Goal: Use online tool/utility: Utilize a website feature to perform a specific function

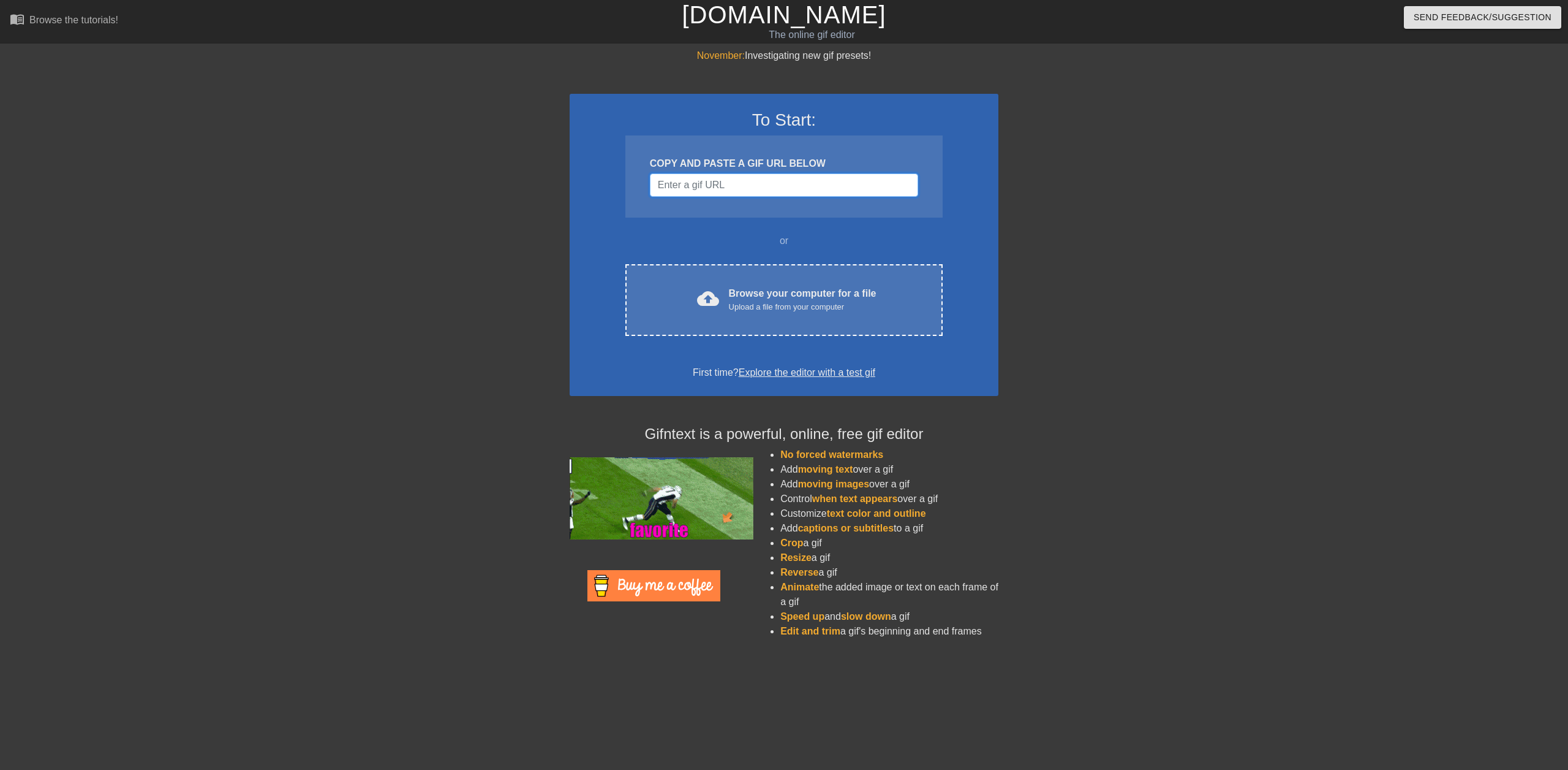
click at [733, 190] on input "Username" at bounding box center [784, 185] width 268 height 23
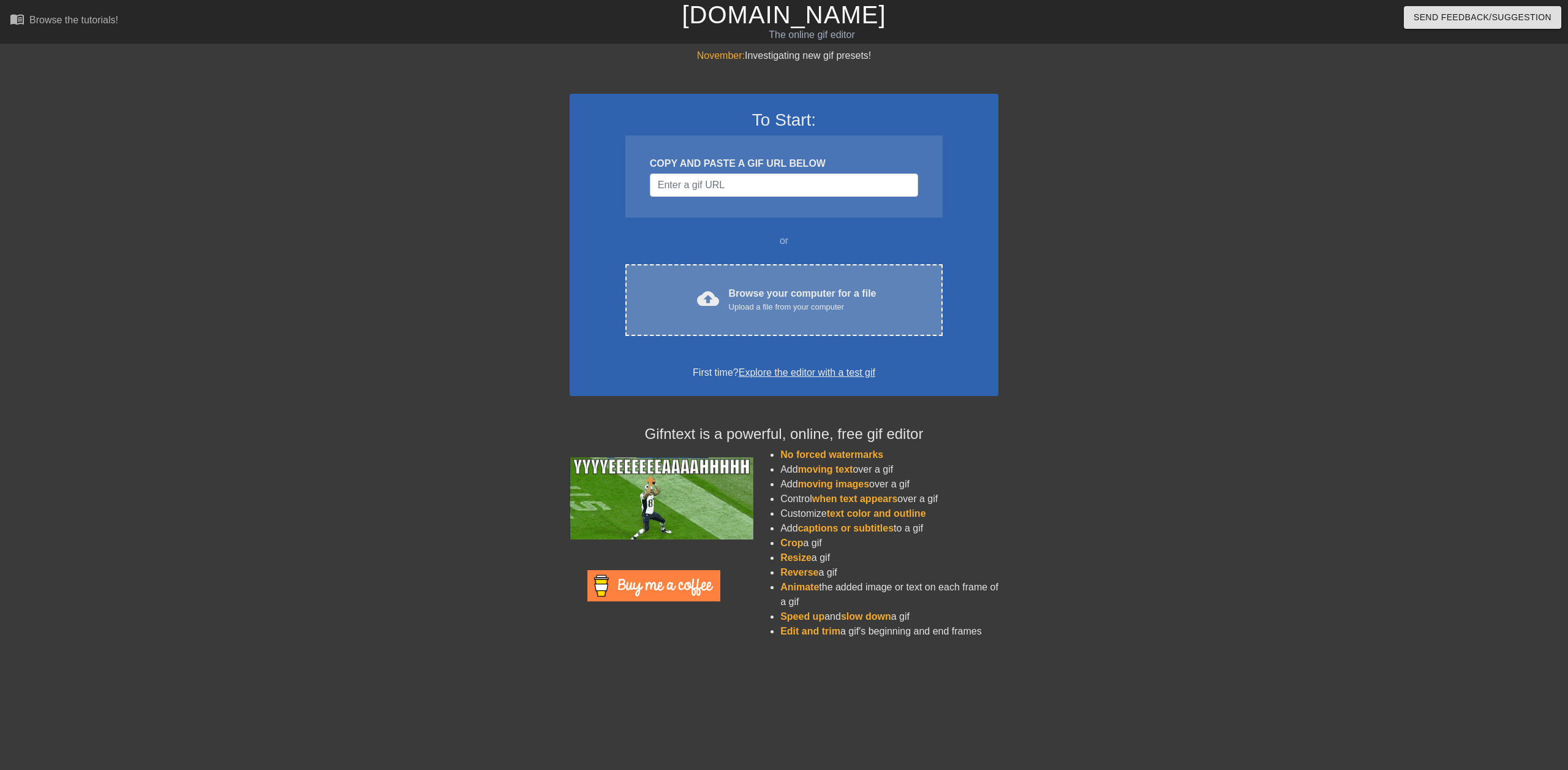
click at [746, 295] on div "Browse your computer for a file Upload a file from your computer" at bounding box center [803, 300] width 148 height 27
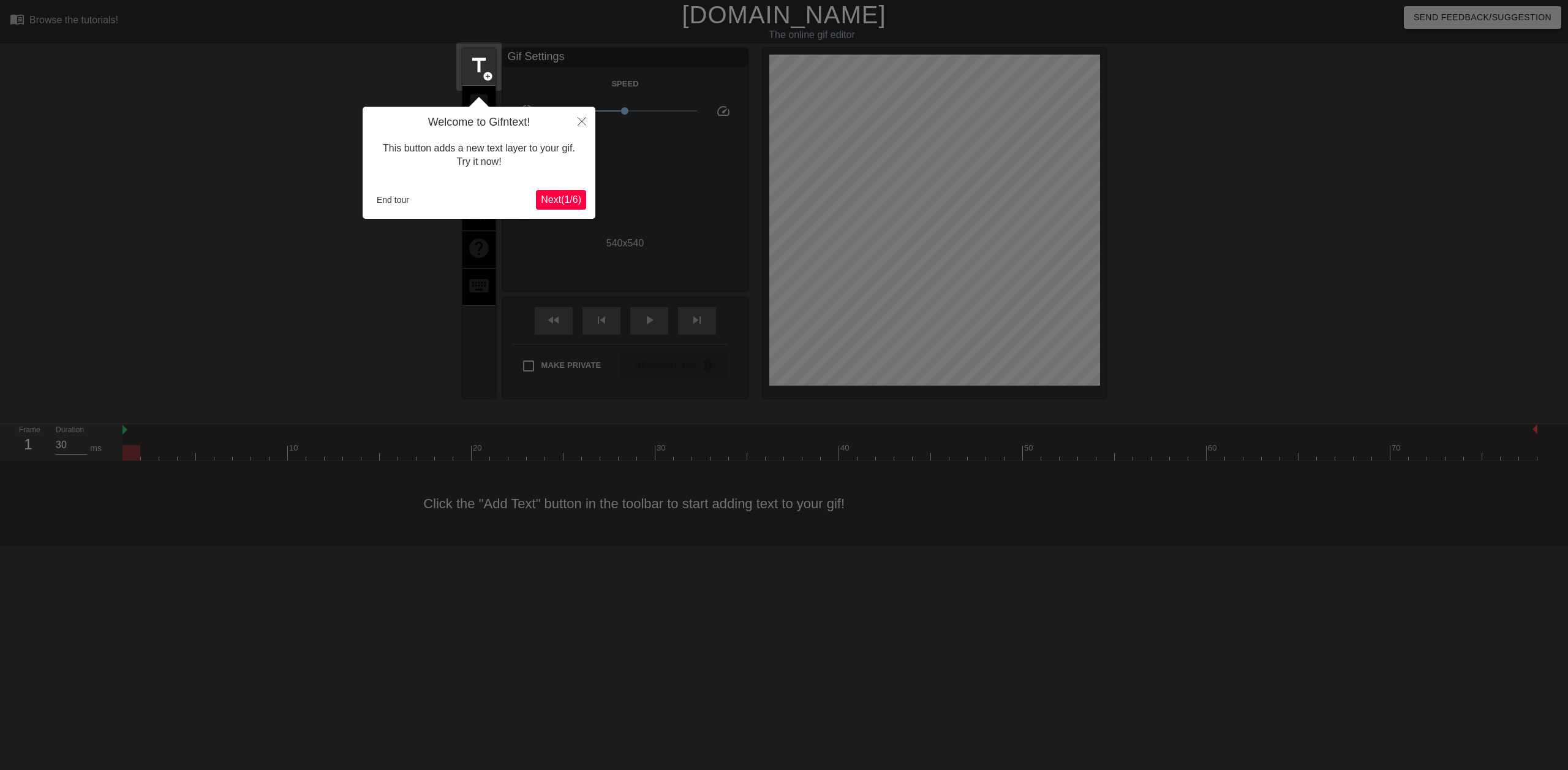
click at [556, 190] on button "Next ( 1 / 6 )" at bounding box center [561, 199] width 50 height 20
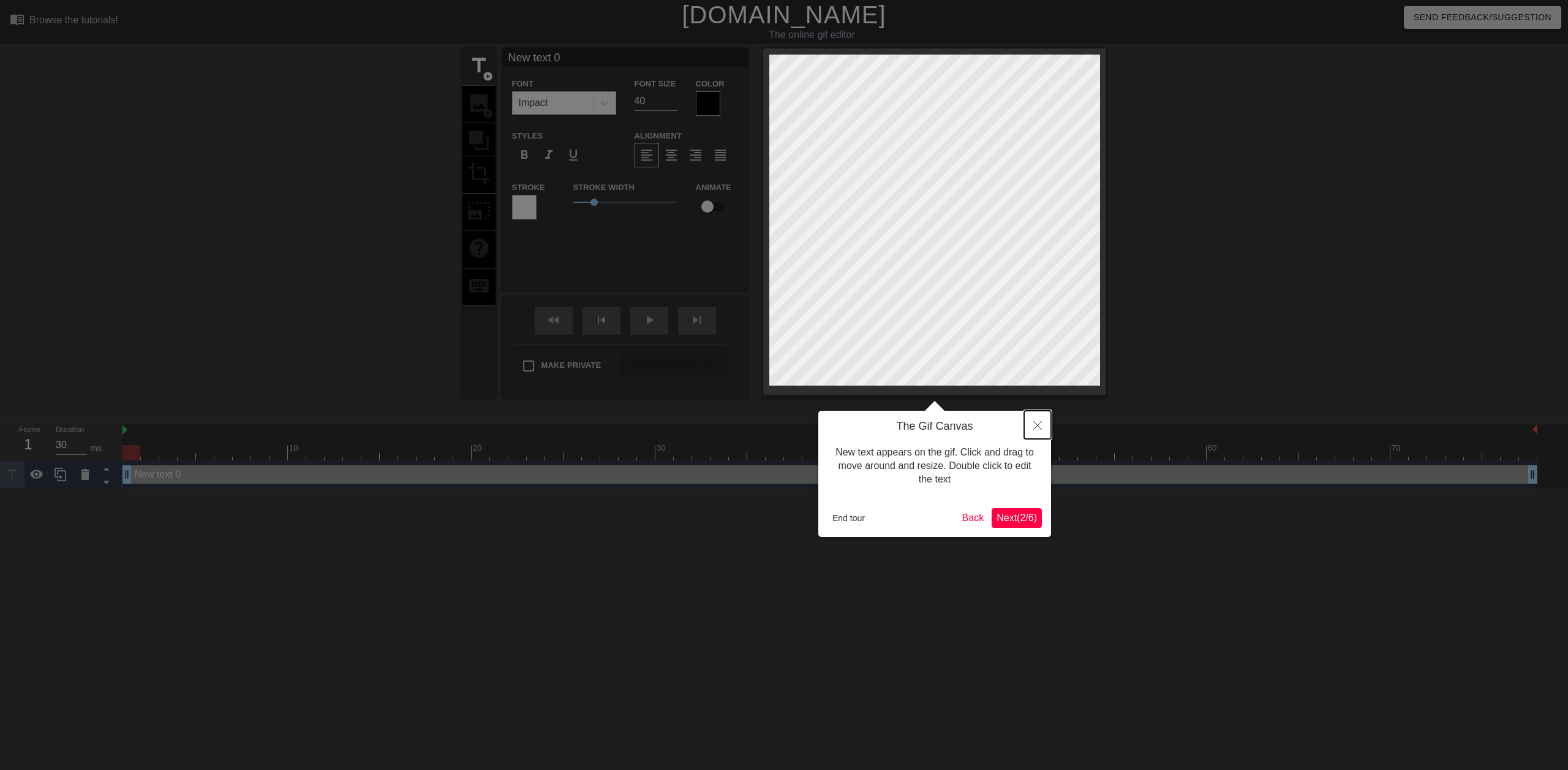
click at [1037, 427] on icon "Close" at bounding box center [1038, 426] width 9 height 9
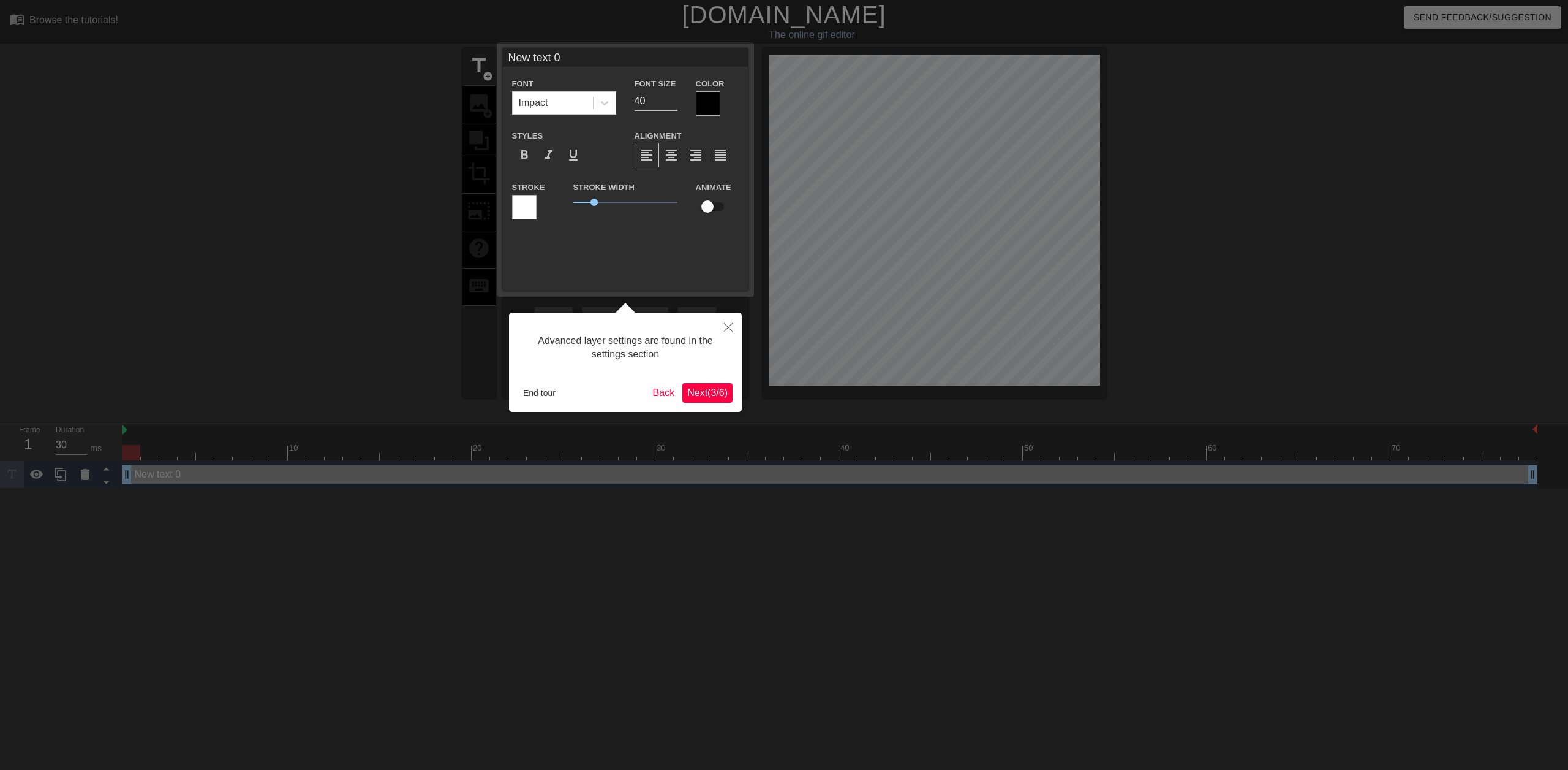
click at [712, 395] on span "Next ( 3 / 6 )" at bounding box center [707, 393] width 40 height 11
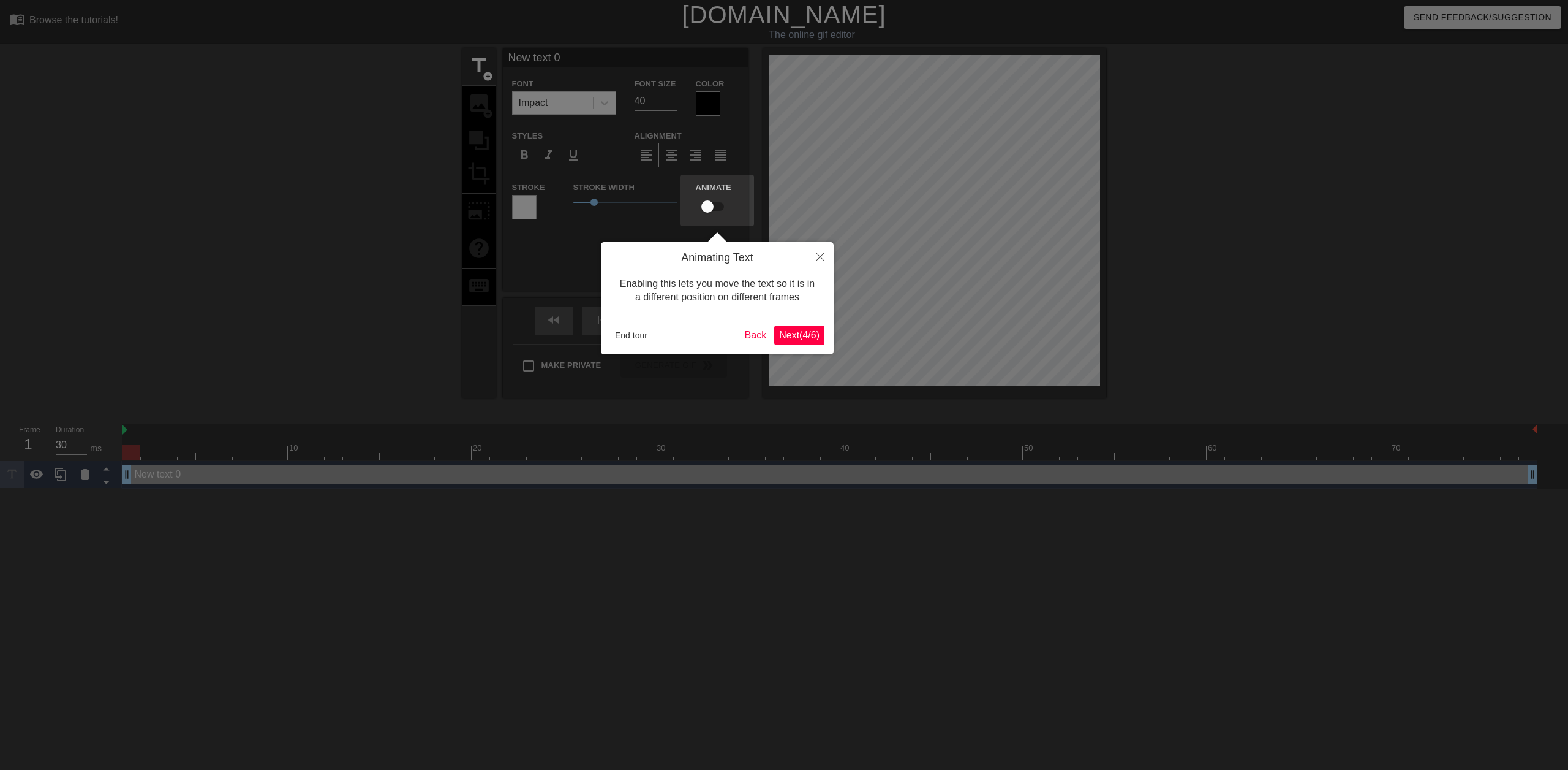
click at [803, 336] on span "Next ( 4 / 6 )" at bounding box center [799, 335] width 40 height 11
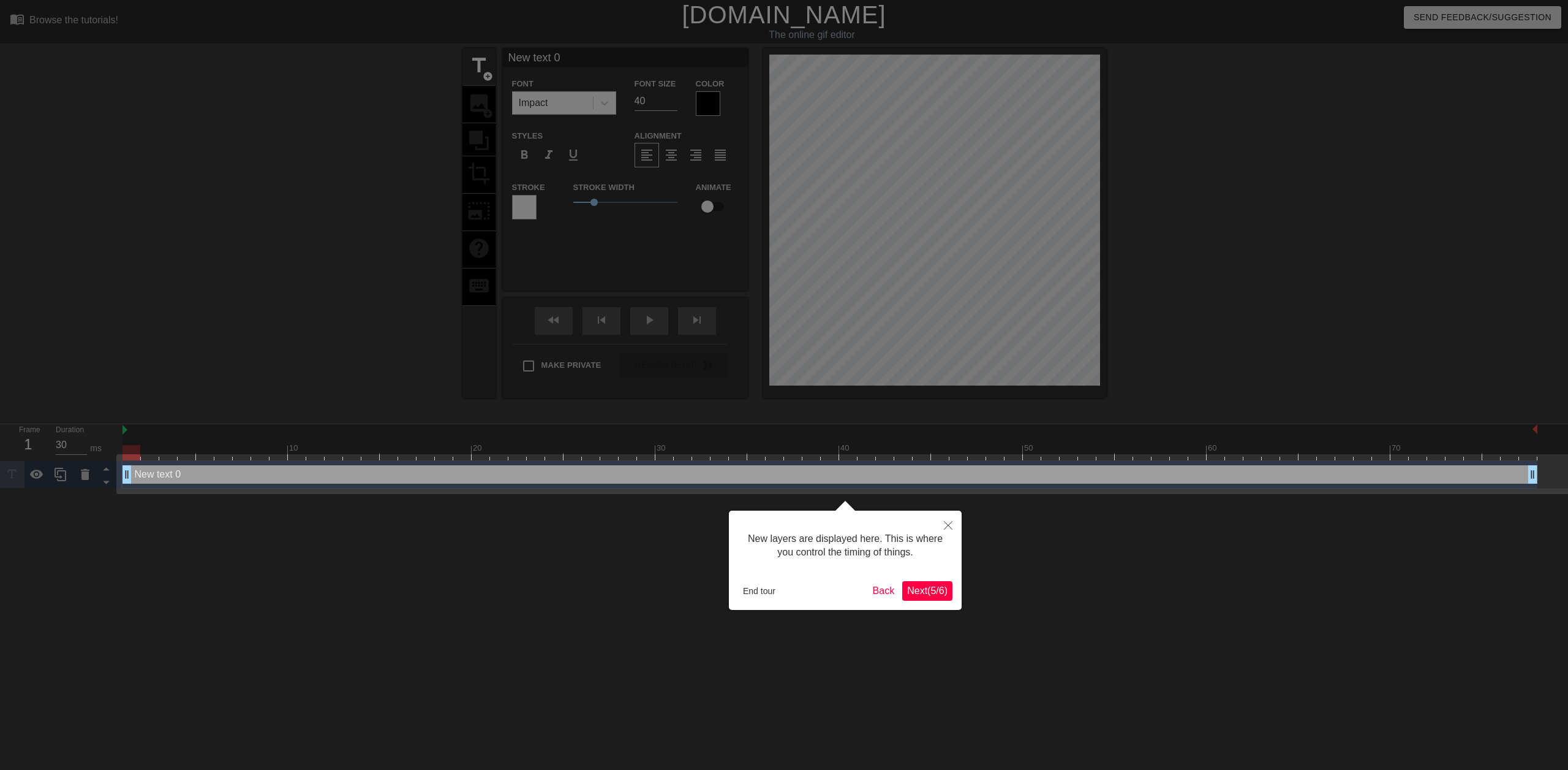
click at [923, 592] on span "Next ( 5 / 6 )" at bounding box center [927, 591] width 40 height 11
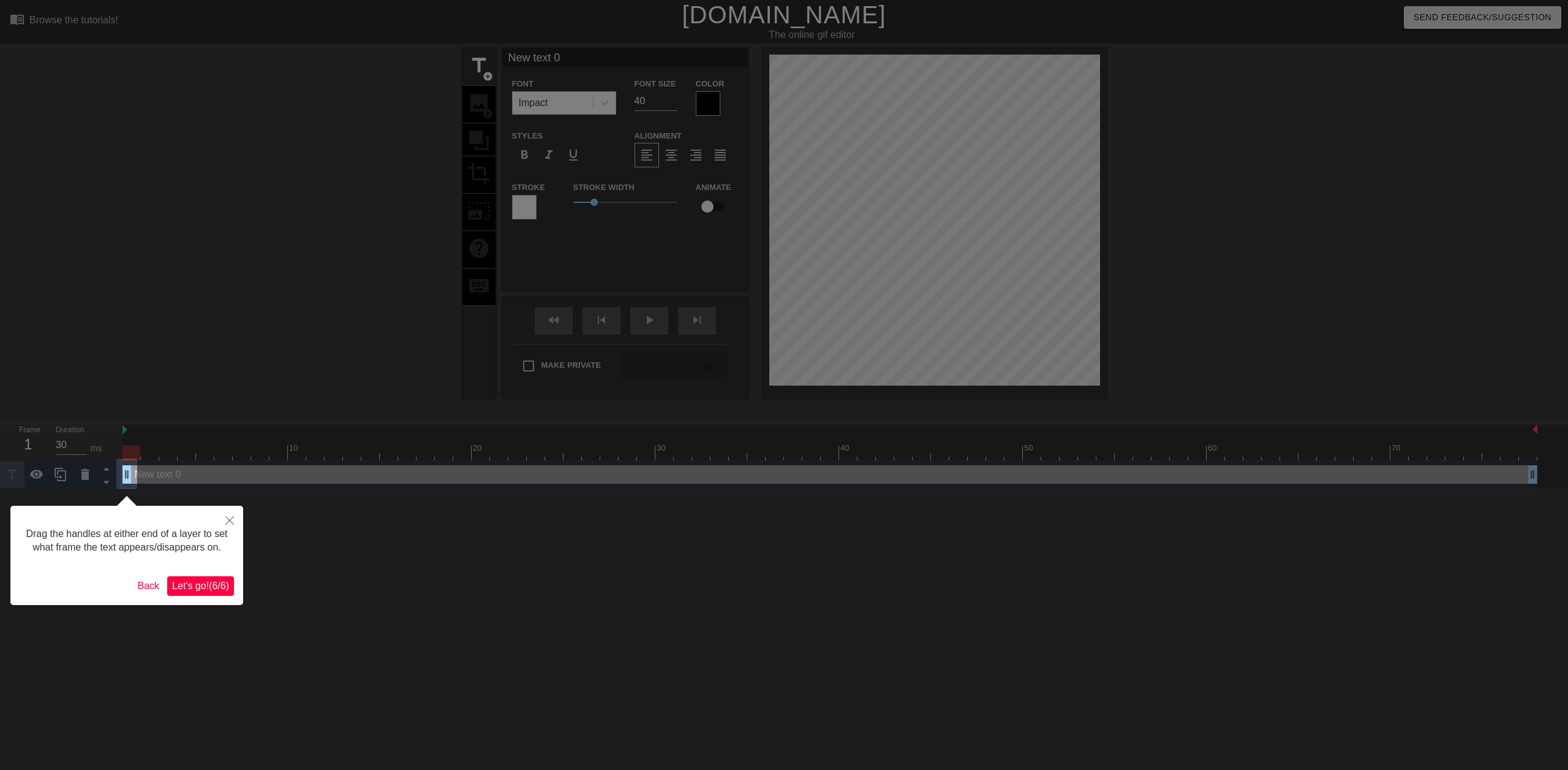
click at [201, 587] on span "Let's go! ( 6 / 6 )" at bounding box center [201, 586] width 57 height 11
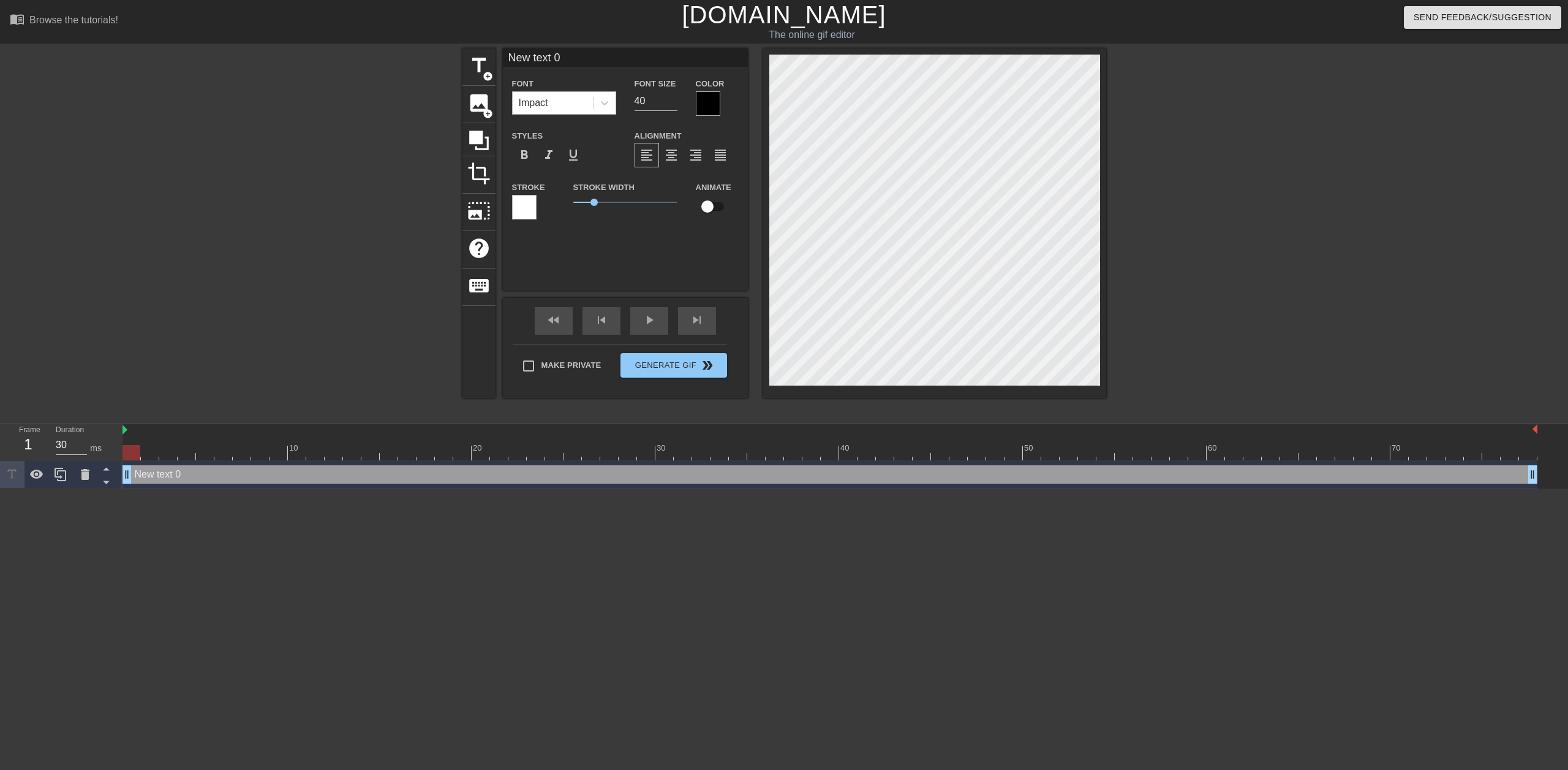
click at [556, 97] on div "Impact" at bounding box center [553, 103] width 80 height 22
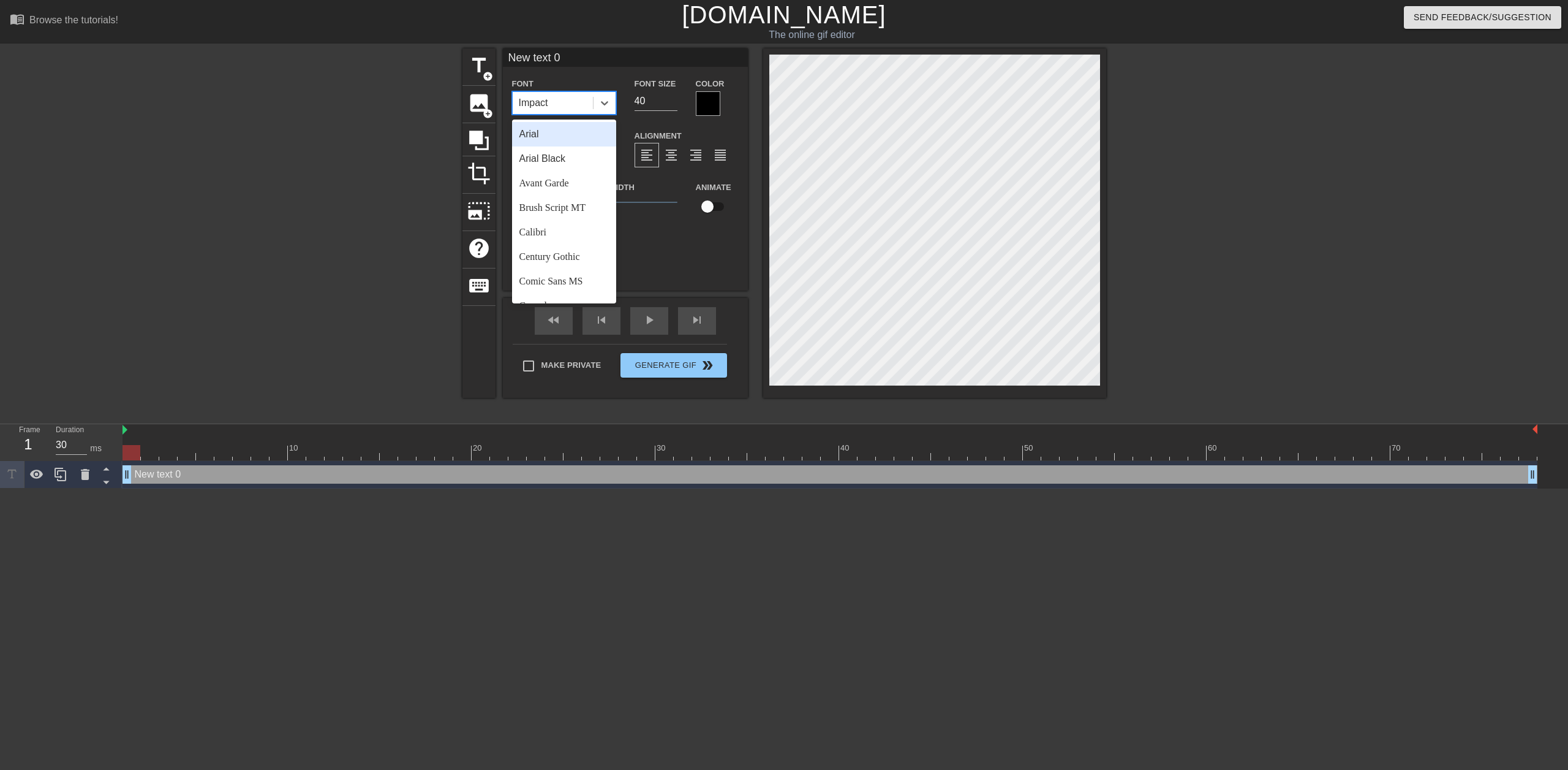
click at [556, 97] on div "Impact" at bounding box center [553, 103] width 80 height 22
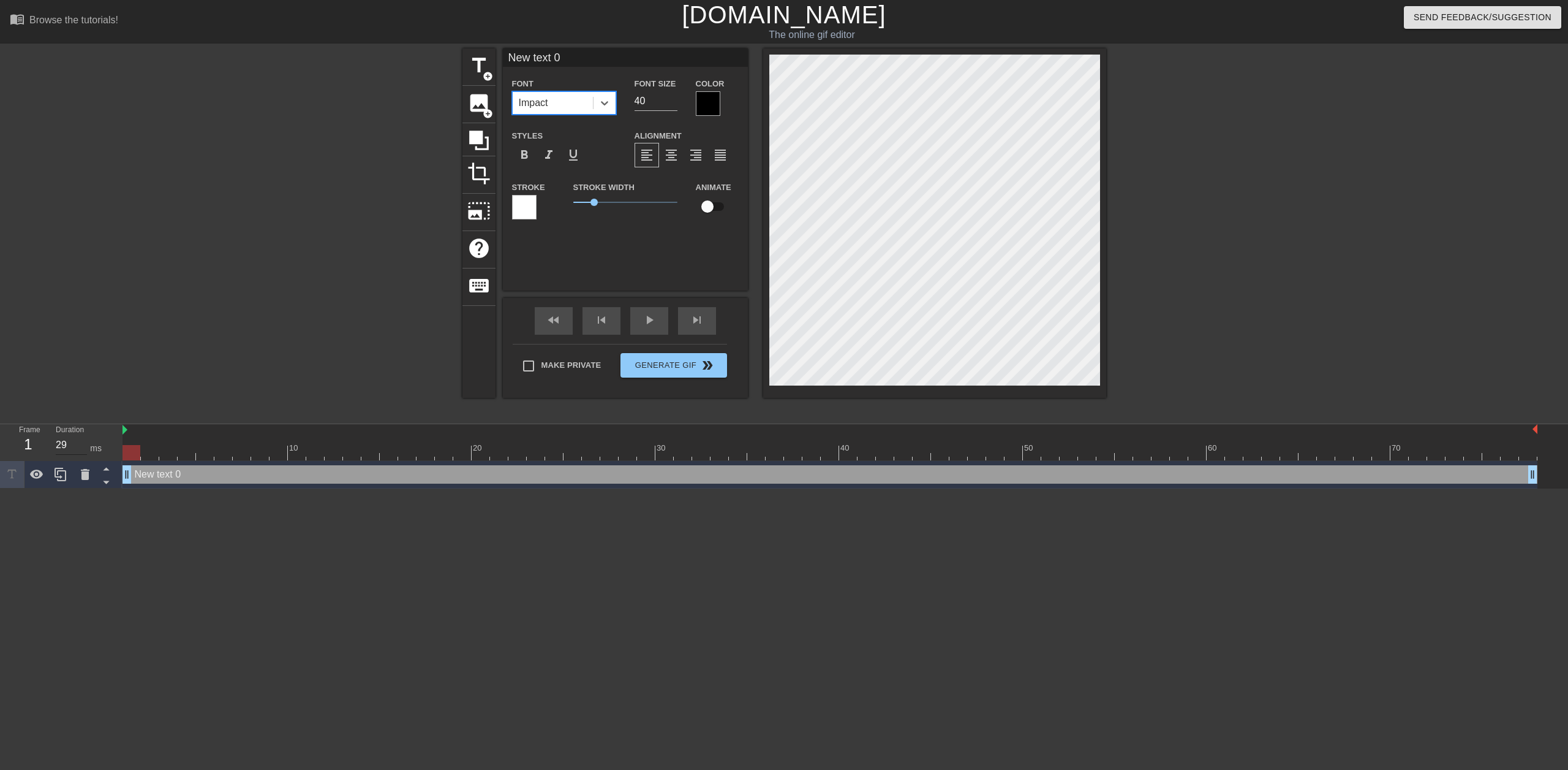
click at [83, 449] on input "29" at bounding box center [71, 445] width 31 height 20
click at [83, 449] on input "28" at bounding box center [71, 445] width 31 height 20
click at [83, 449] on input "27" at bounding box center [71, 445] width 31 height 20
click at [83, 449] on input "26" at bounding box center [71, 445] width 31 height 20
click at [83, 449] on input "25" at bounding box center [71, 445] width 31 height 20
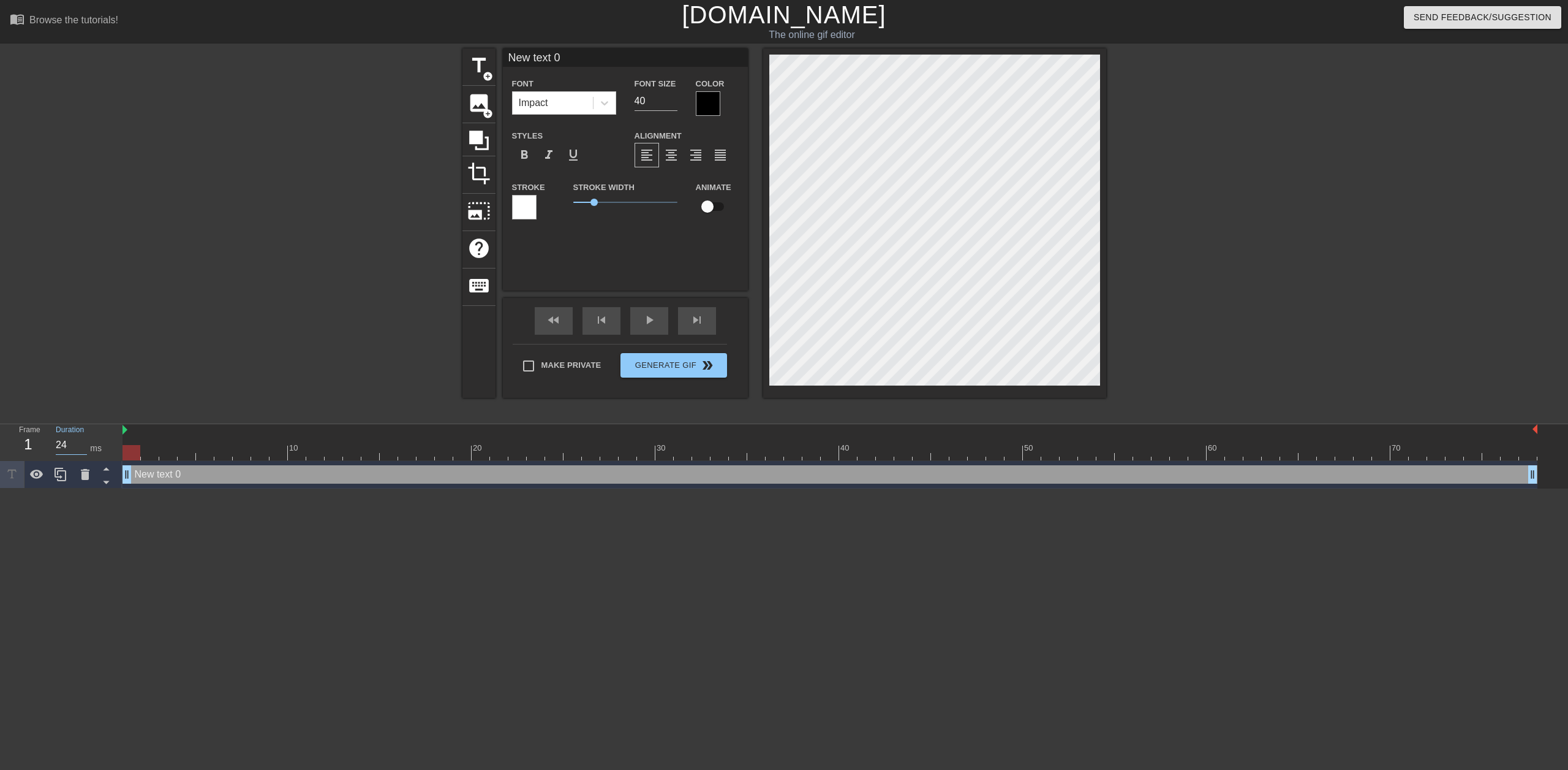
click at [83, 449] on input "24" at bounding box center [71, 445] width 31 height 20
click at [83, 449] on input "23" at bounding box center [71, 445] width 31 height 20
click at [83, 449] on input "22" at bounding box center [71, 445] width 31 height 20
click at [83, 449] on input "21" at bounding box center [71, 445] width 31 height 20
click at [83, 449] on input "20" at bounding box center [71, 445] width 31 height 20
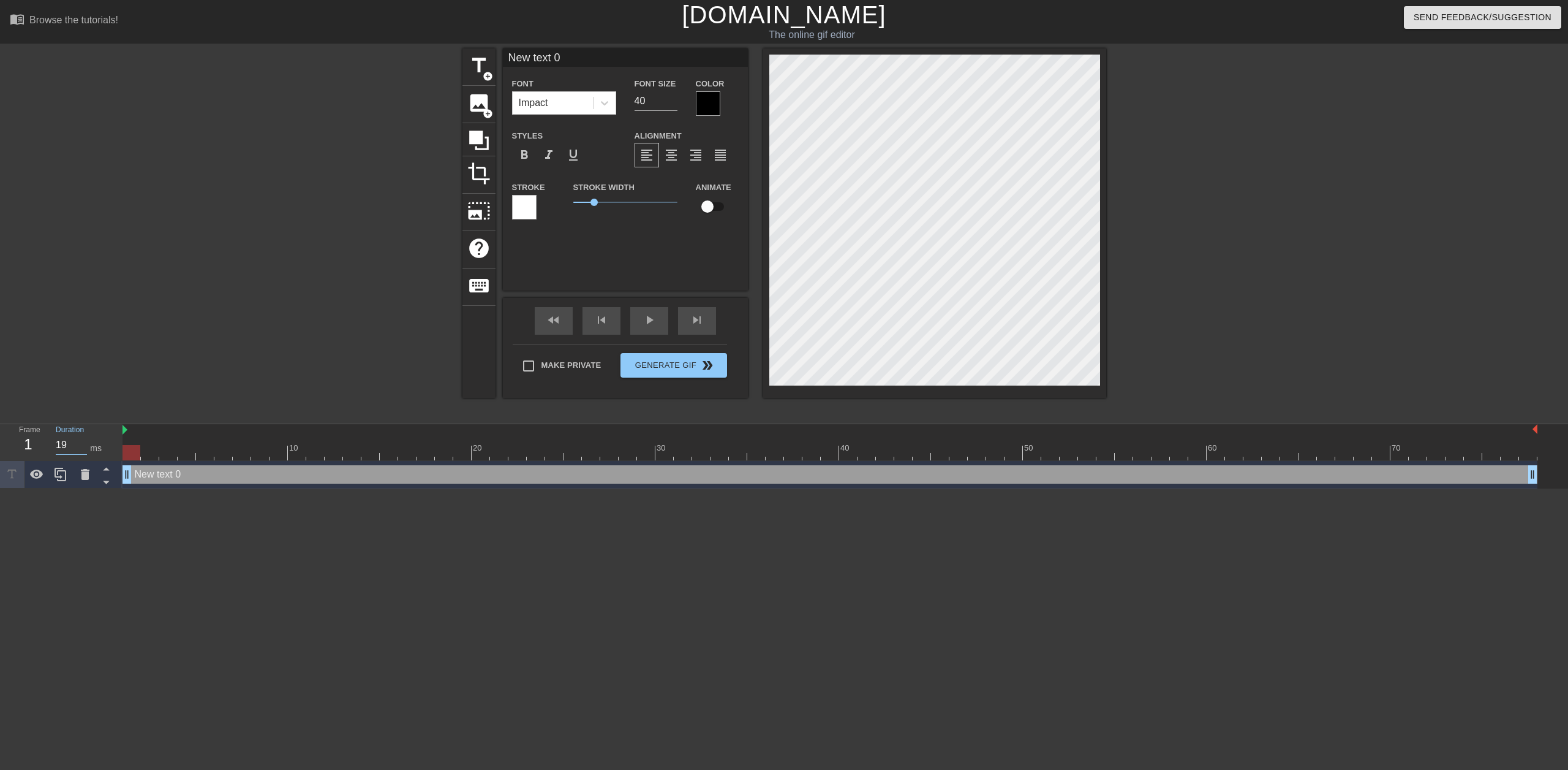
click at [83, 449] on input "19" at bounding box center [71, 445] width 31 height 20
click at [83, 449] on input "18" at bounding box center [71, 445] width 31 height 20
click at [83, 449] on input "17" at bounding box center [71, 445] width 31 height 20
click at [83, 449] on input "16" at bounding box center [71, 445] width 31 height 20
click at [83, 449] on input "15" at bounding box center [71, 445] width 31 height 20
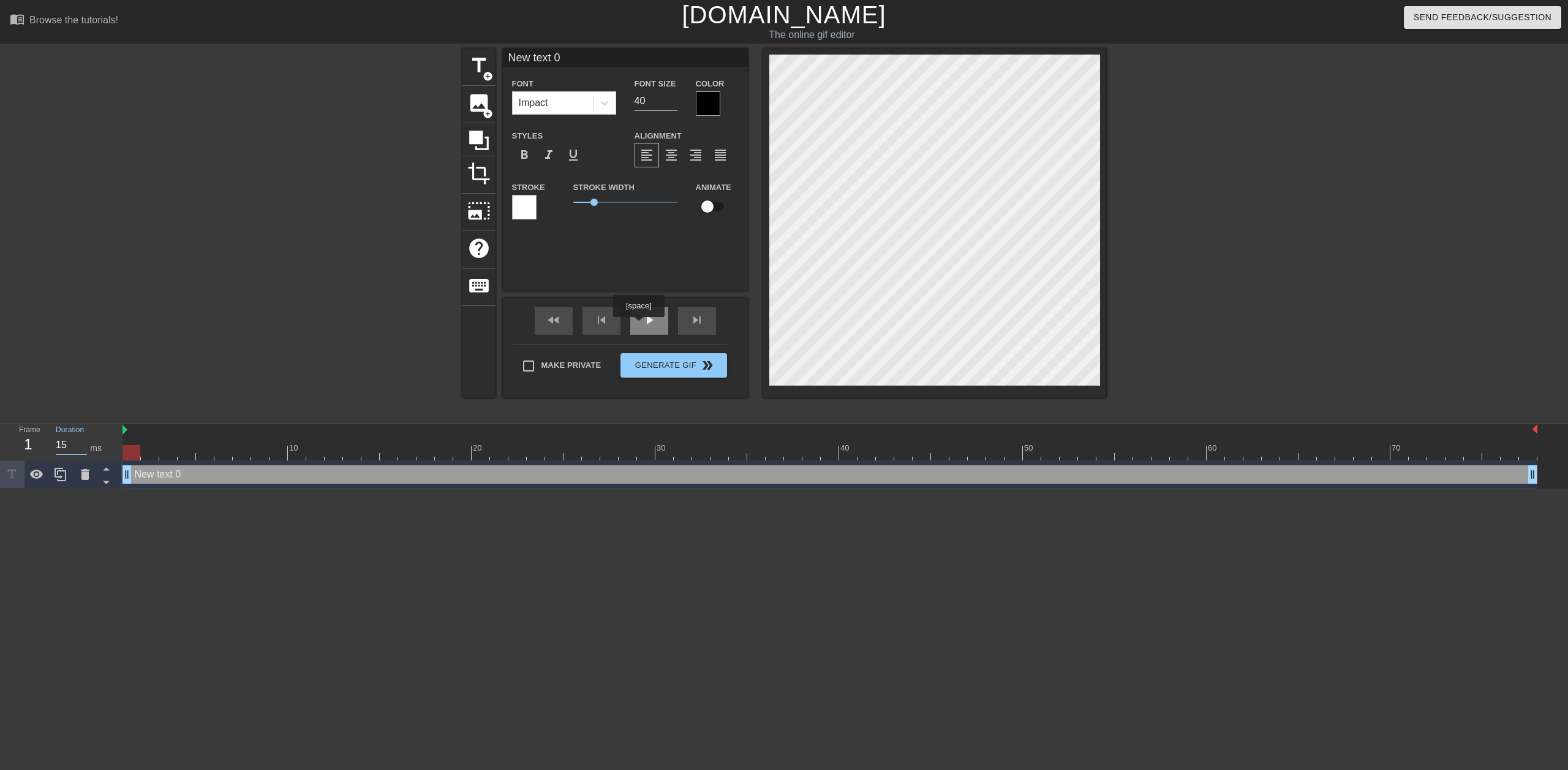
click at [638, 325] on div "play_arrow" at bounding box center [649, 320] width 38 height 28
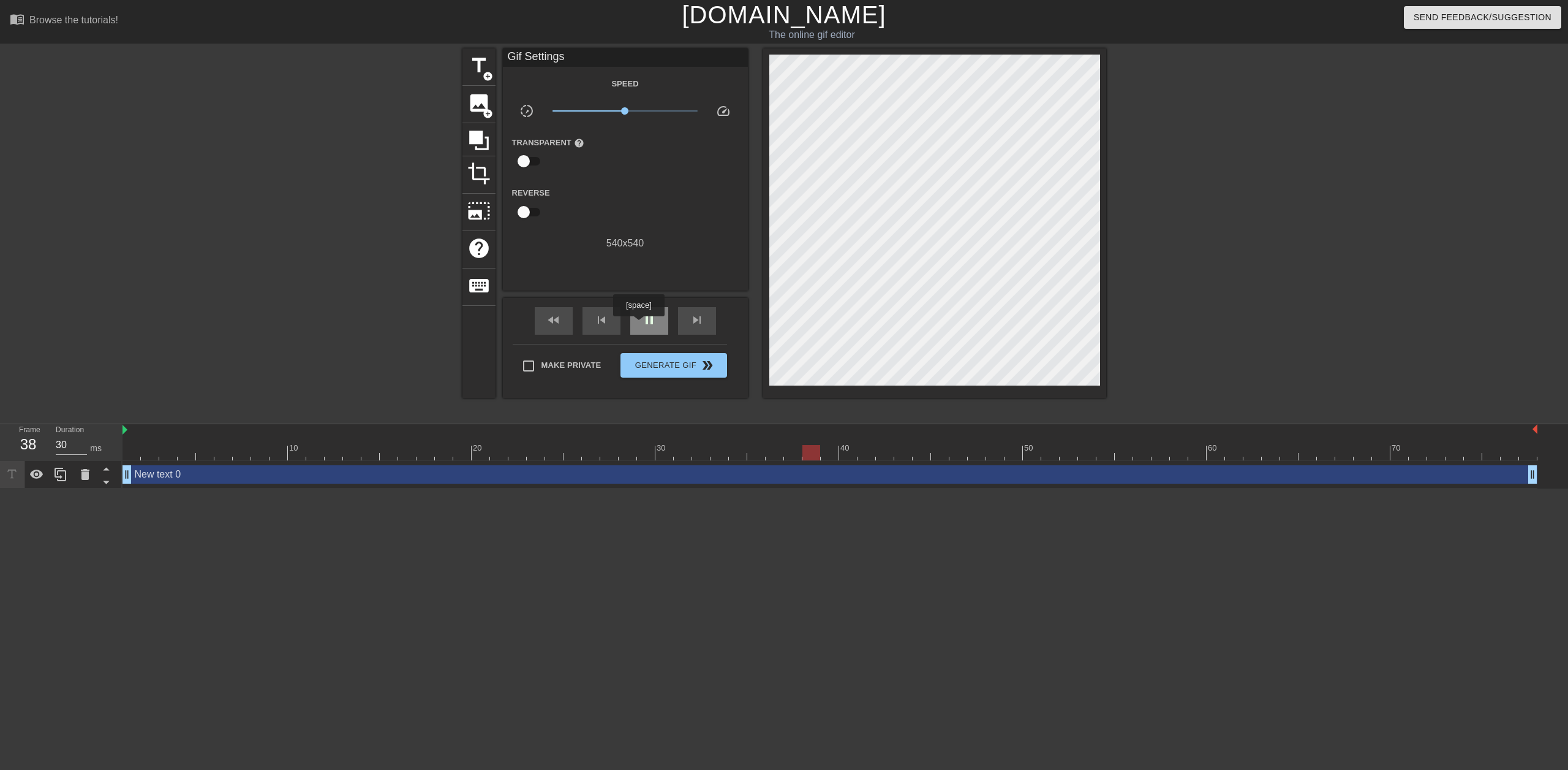
click at [638, 325] on div "pause" at bounding box center [649, 320] width 38 height 28
click at [39, 444] on div "Frame 40" at bounding box center [28, 442] width 37 height 36
drag, startPoint x: 69, startPoint y: 444, endPoint x: 43, endPoint y: 442, distance: 26.1
click at [43, 442] on div "Frame 40 Duration 30 ms" at bounding box center [64, 442] width 110 height 36
click at [179, 402] on div "title add_circle image add_circle crop photo_size_select_large help keyboard Gi…" at bounding box center [784, 232] width 1568 height 368
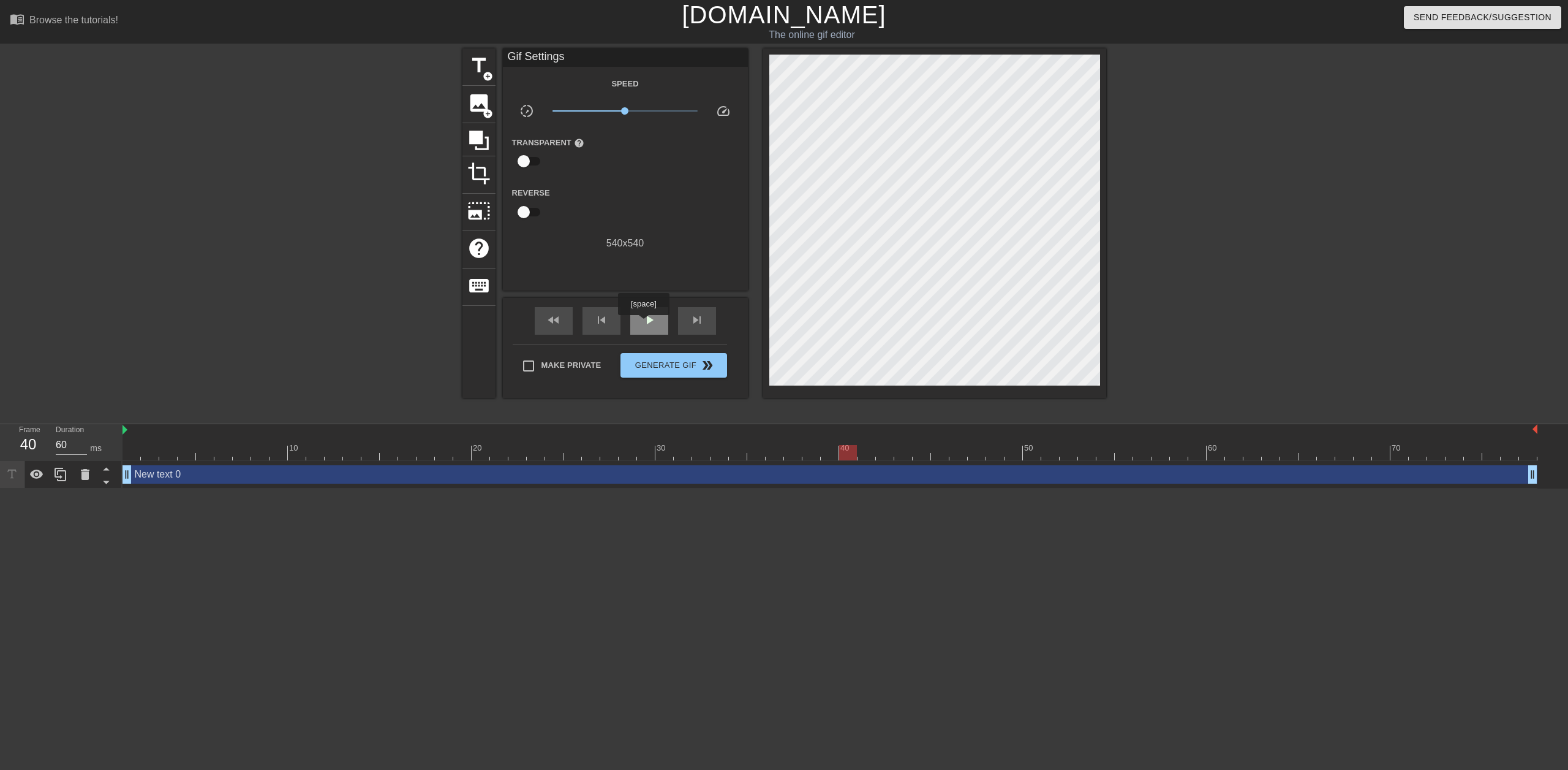
click at [644, 324] on span "play_arrow" at bounding box center [649, 320] width 14 height 14
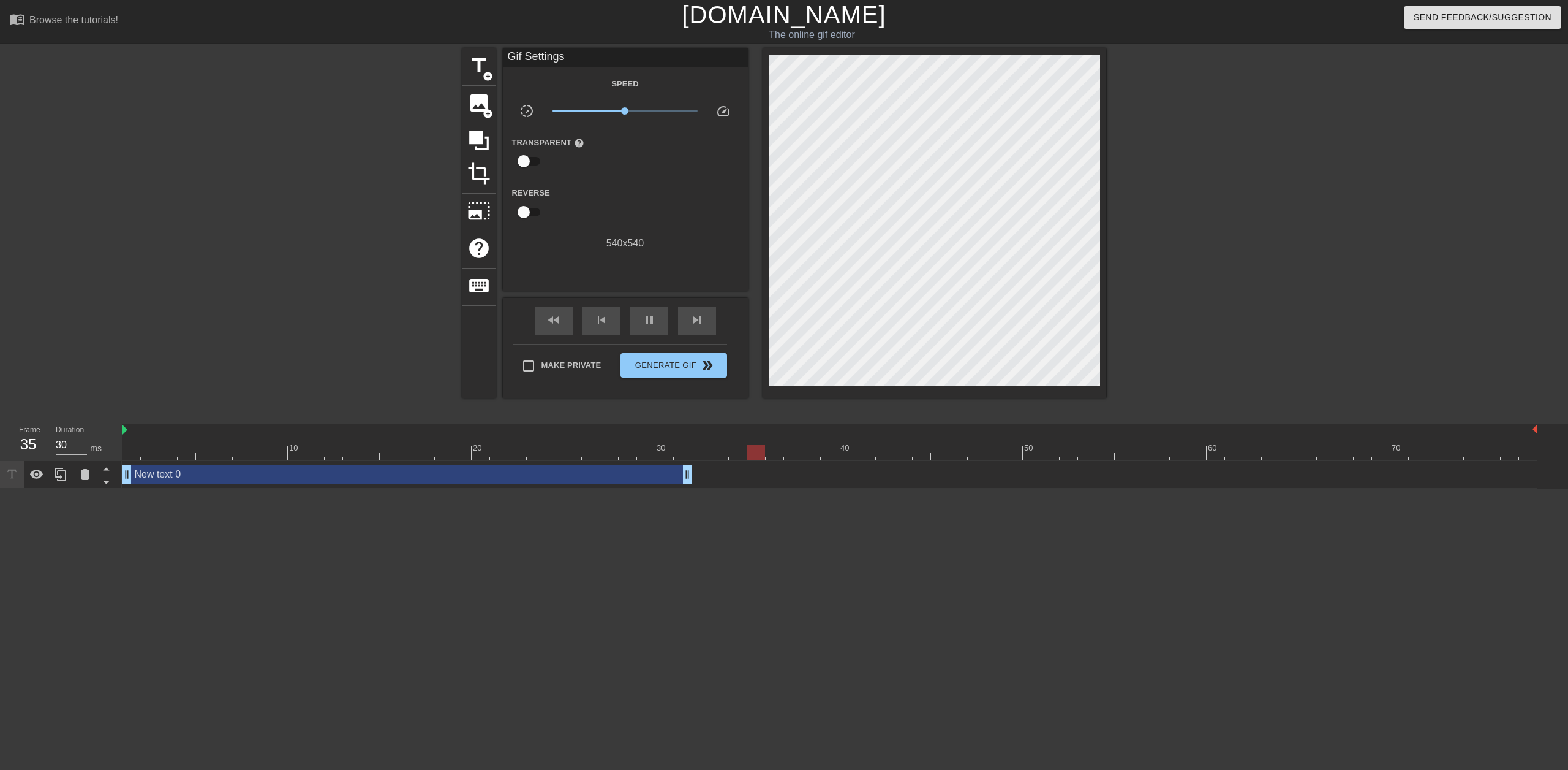
drag, startPoint x: 1534, startPoint y: 474, endPoint x: 687, endPoint y: 490, distance: 847.2
click at [687, 488] on html "menu_book Browse the tutorials! Gifntext.com The online gif editor Send Feedbac…" at bounding box center [784, 244] width 1568 height 488
drag, startPoint x: 687, startPoint y: 471, endPoint x: 375, endPoint y: 468, distance: 312.0
click at [307, 478] on div "New text 0 drag_handle drag_handle" at bounding box center [251, 474] width 257 height 19
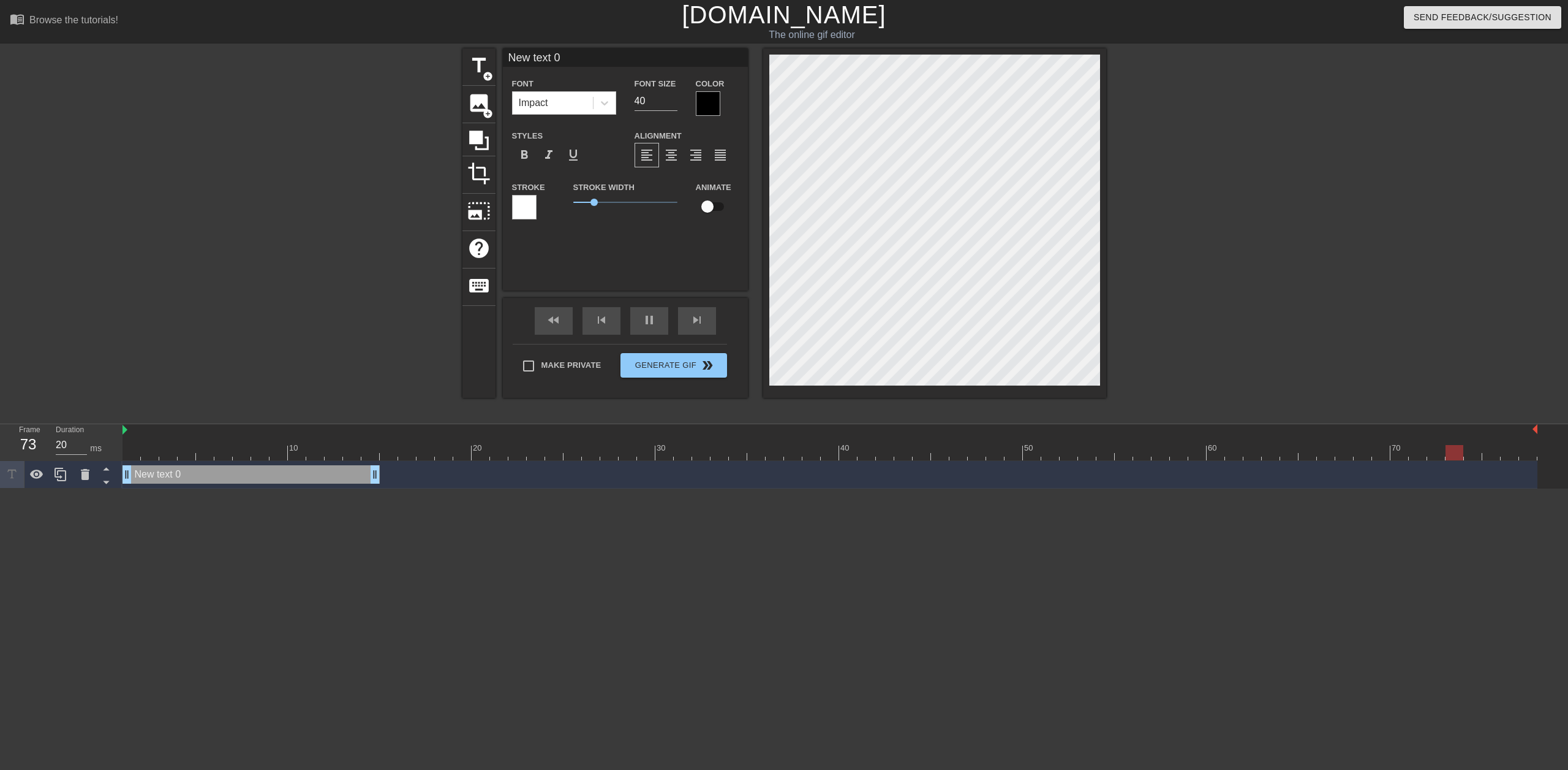
type input "30"
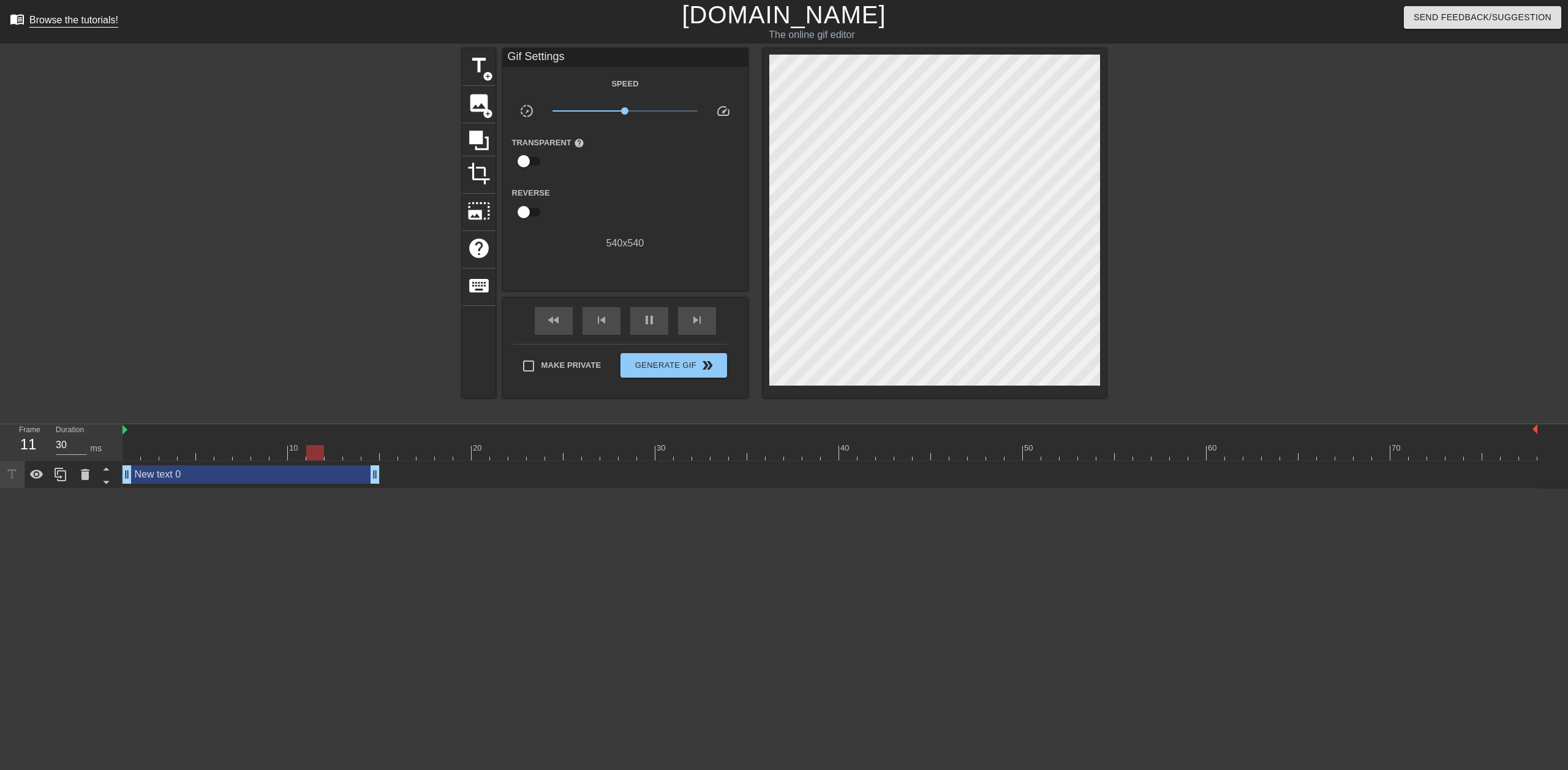
click at [76, 25] on div "Browse the tutorials!" at bounding box center [73, 20] width 89 height 11
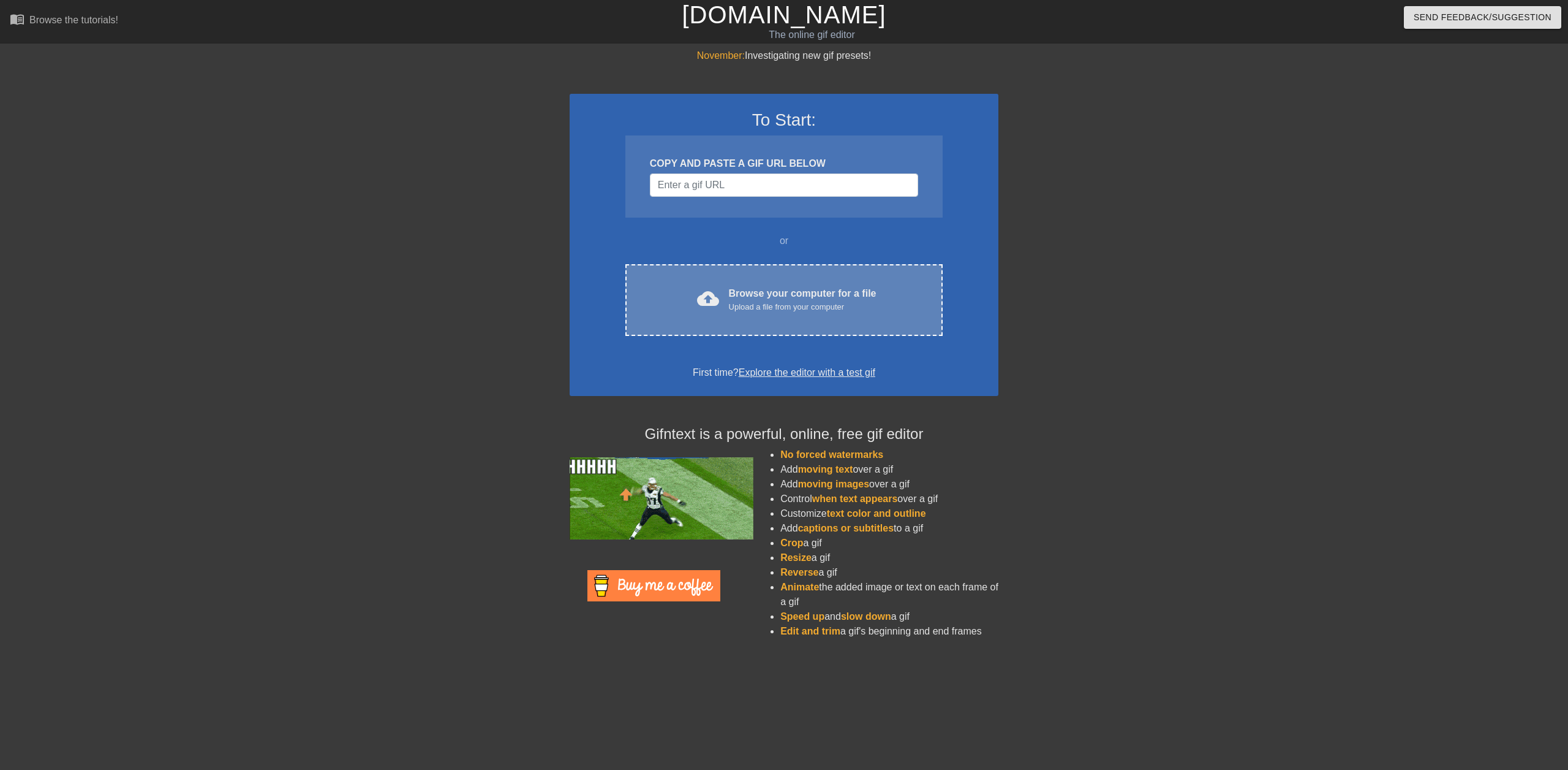
click at [760, 305] on div "Upload a file from your computer" at bounding box center [803, 308] width 148 height 13
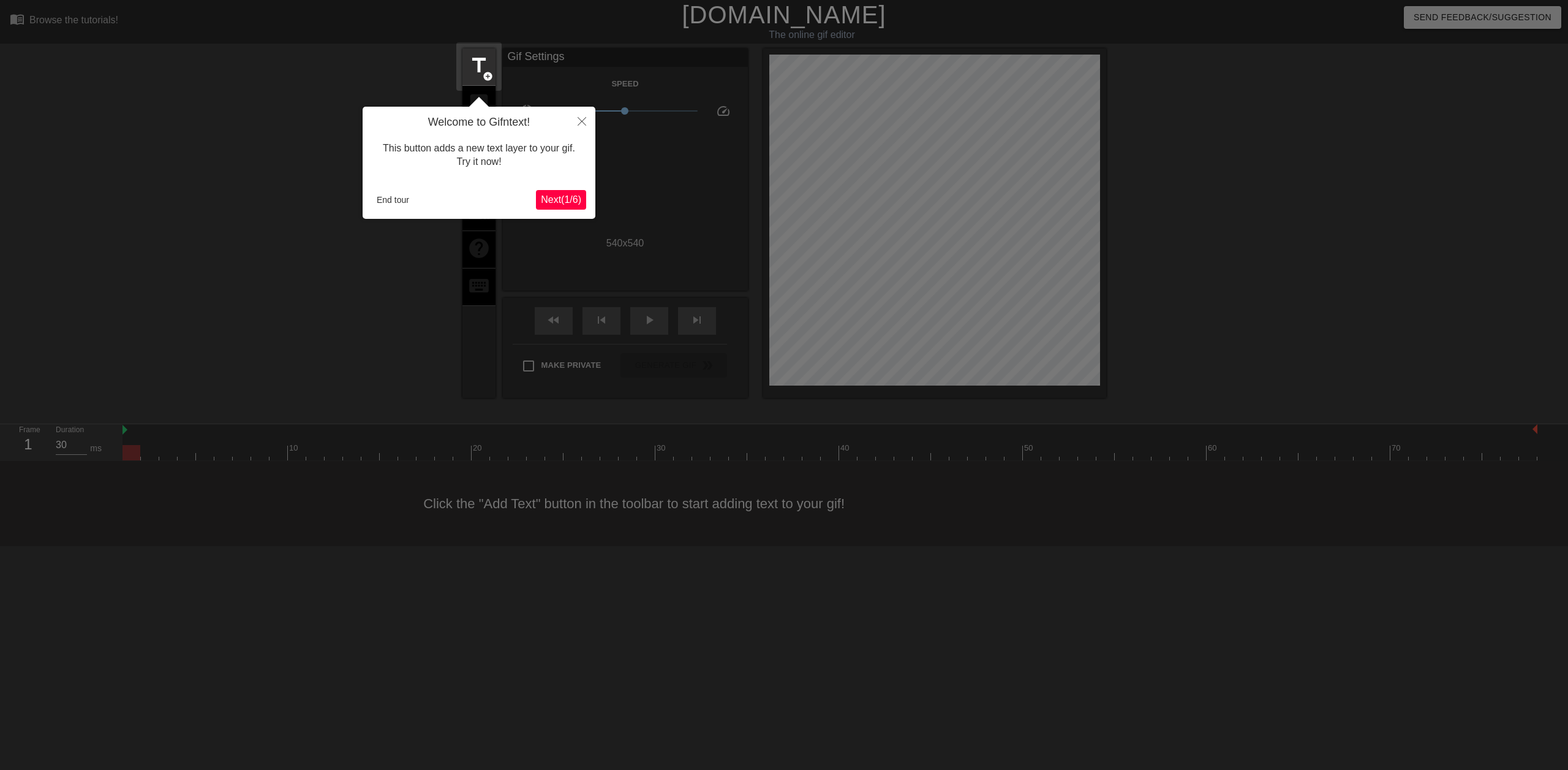
click at [560, 194] on span "Next ( 1 / 6 )" at bounding box center [561, 199] width 40 height 11
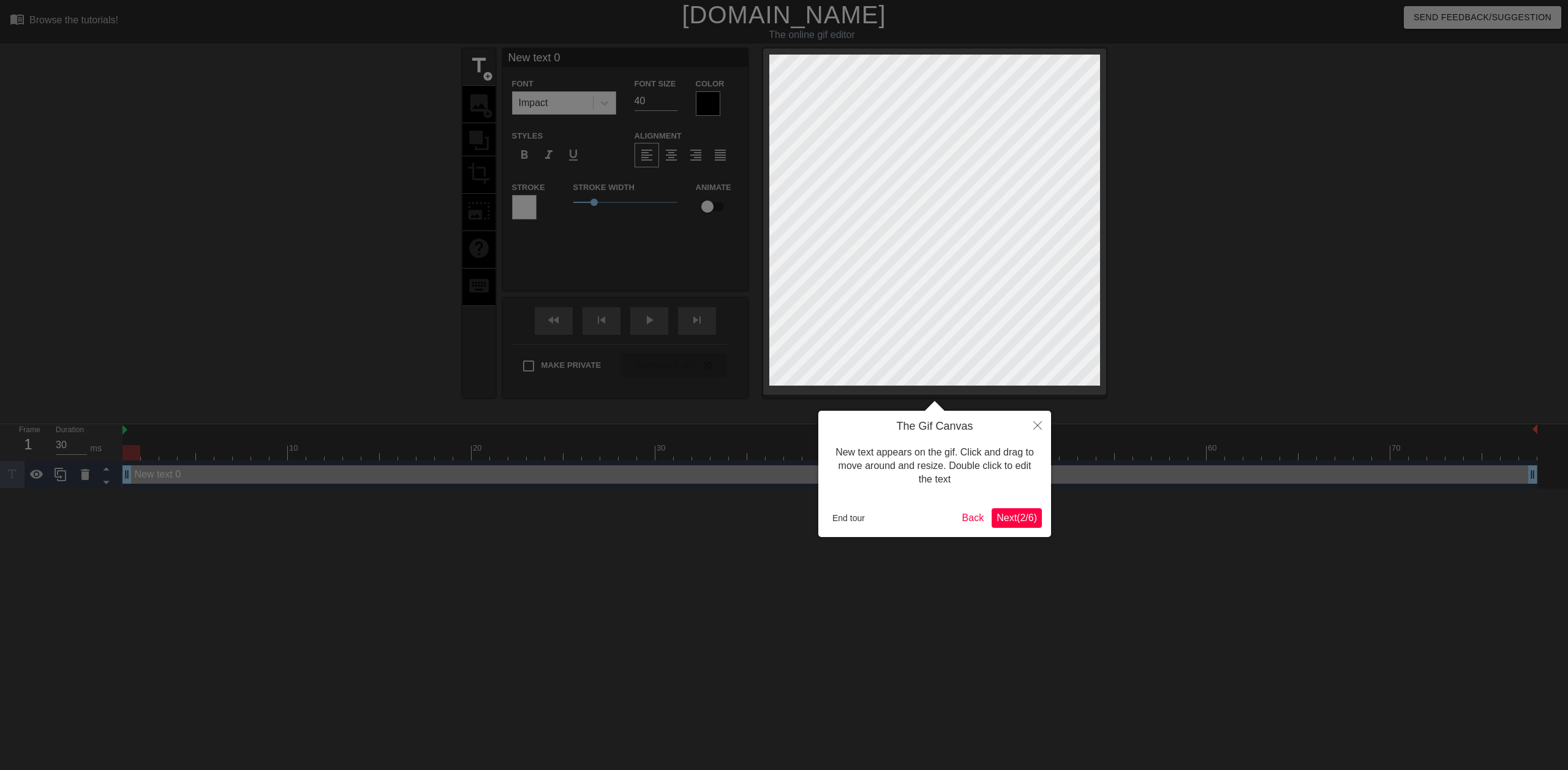
click at [1019, 517] on span "Next ( 2 / 6 )" at bounding box center [1016, 518] width 40 height 11
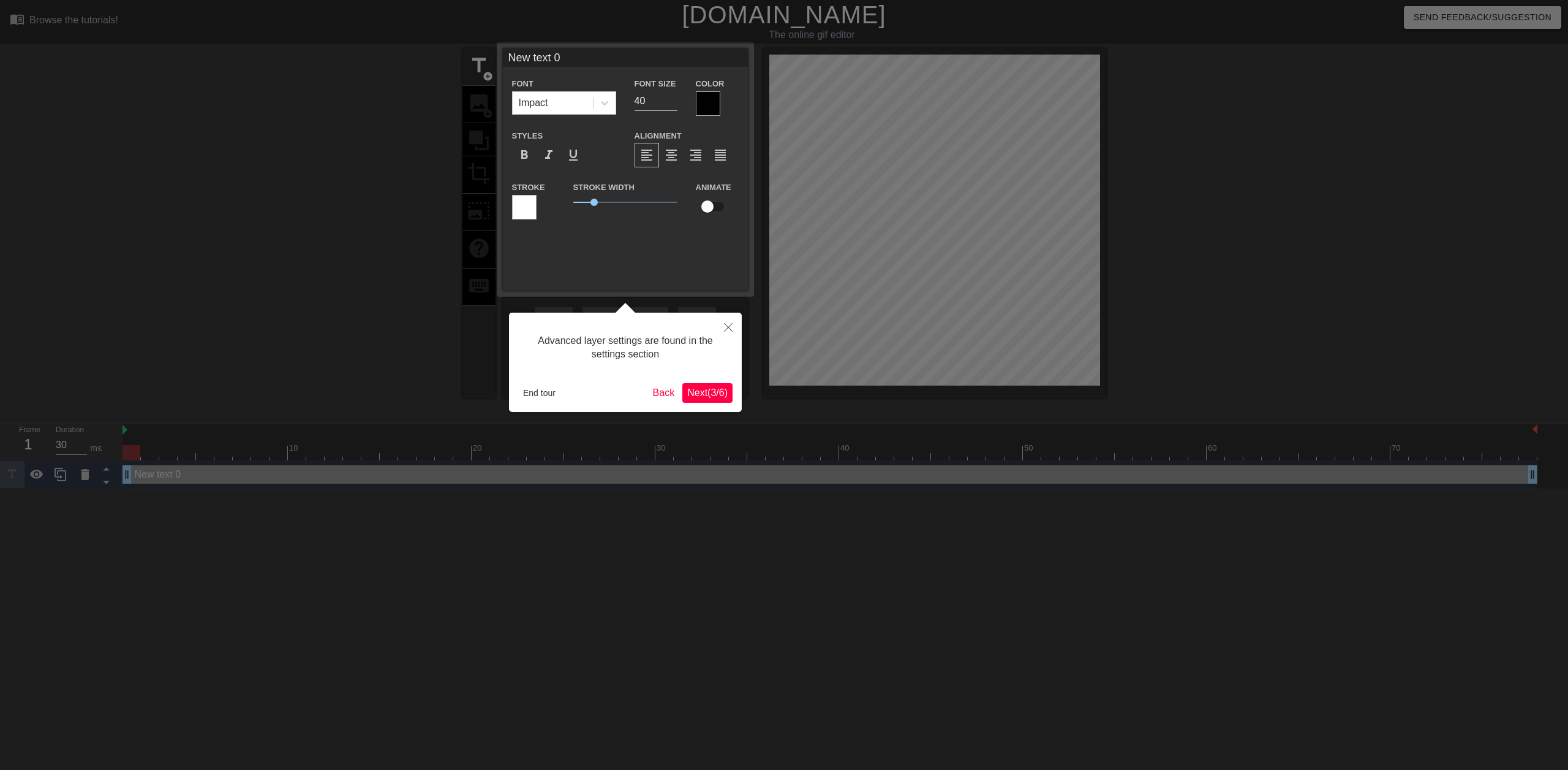
click at [711, 393] on span "Next ( 3 / 6 )" at bounding box center [707, 393] width 40 height 11
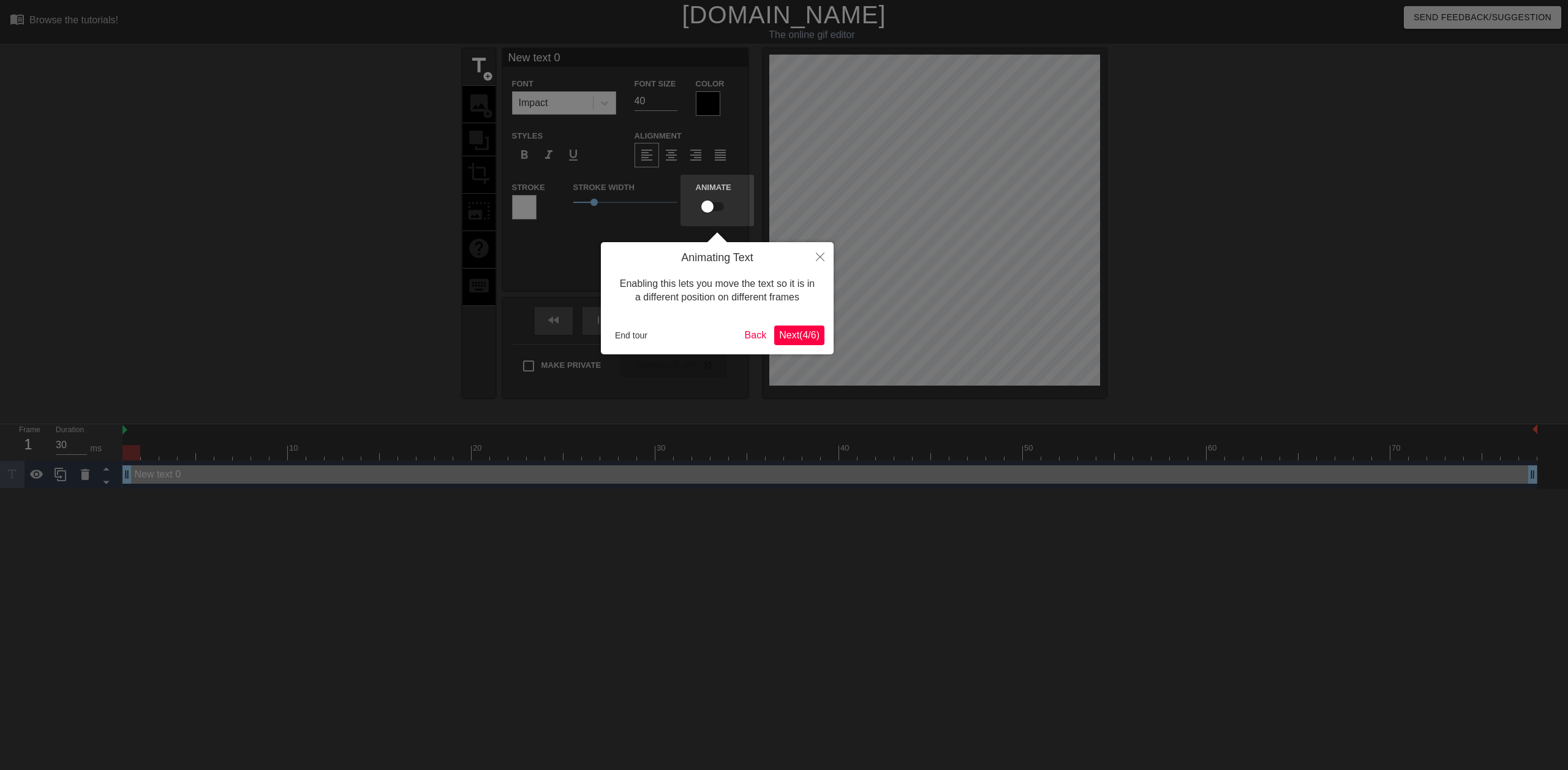
click at [799, 335] on span "Next ( 4 / 6 )" at bounding box center [799, 335] width 40 height 11
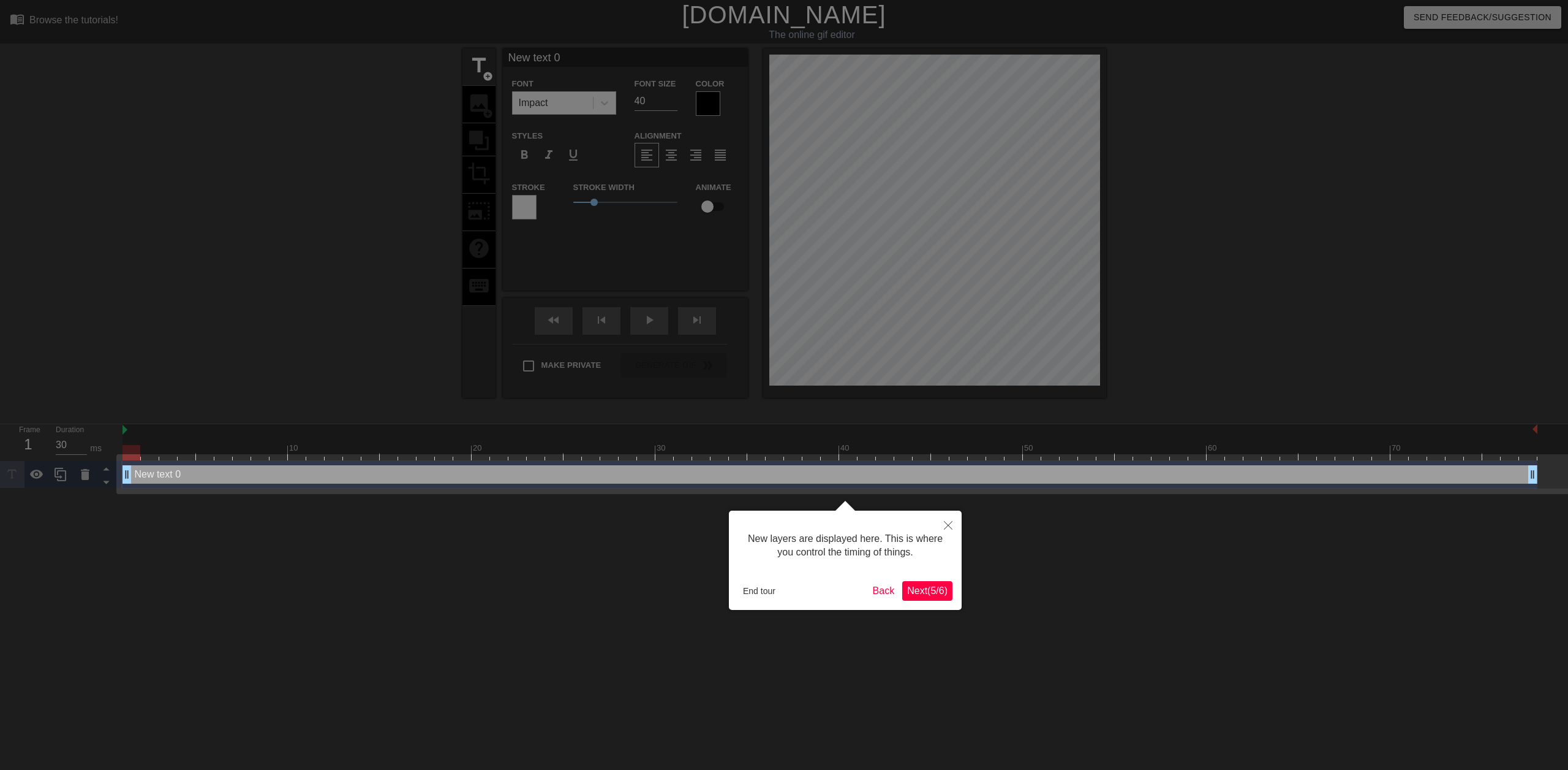
click at [928, 593] on span "Next ( 5 / 6 )" at bounding box center [927, 591] width 40 height 11
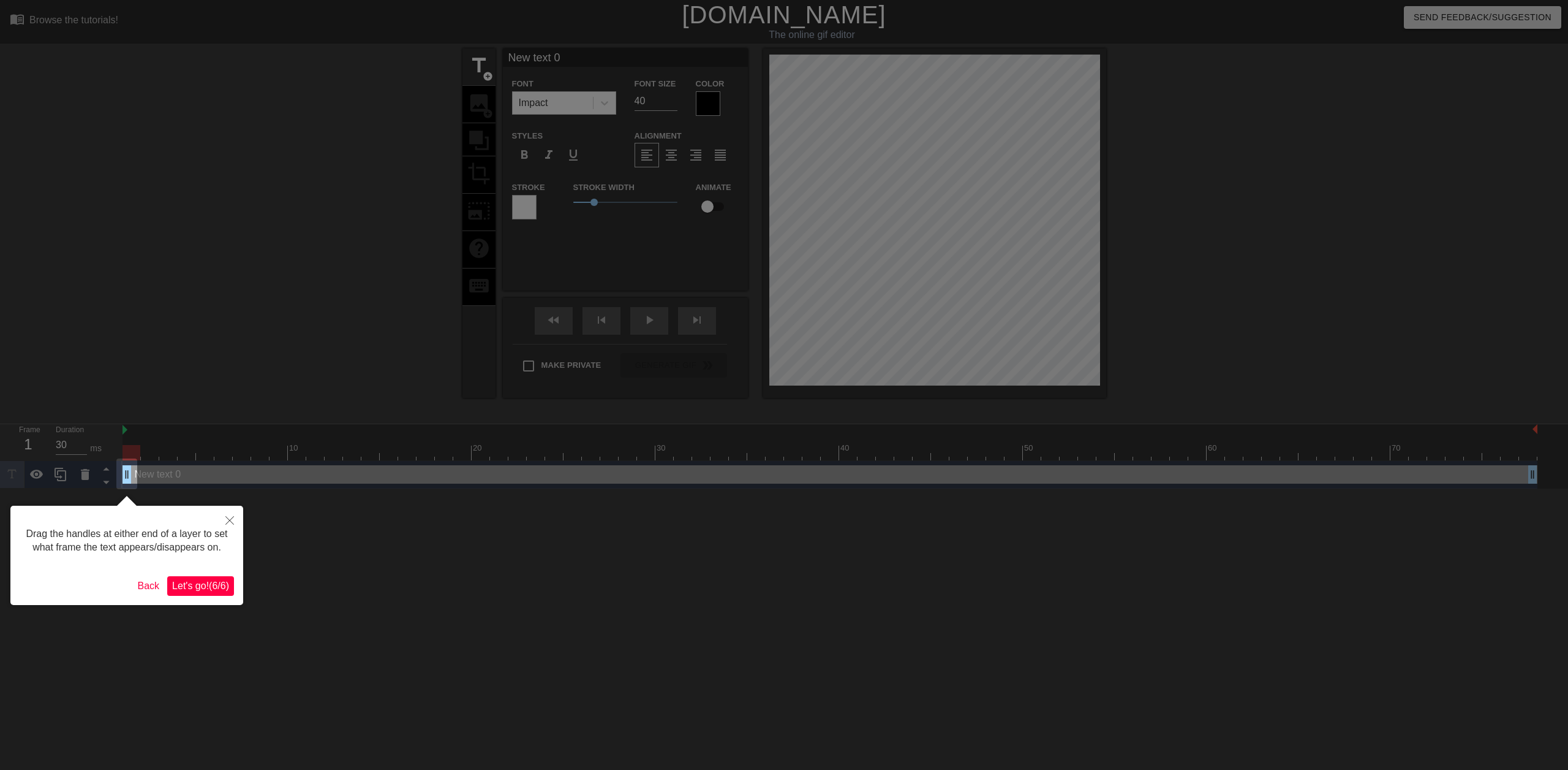
click at [198, 583] on span "Let's go! ( 6 / 6 )" at bounding box center [201, 586] width 57 height 11
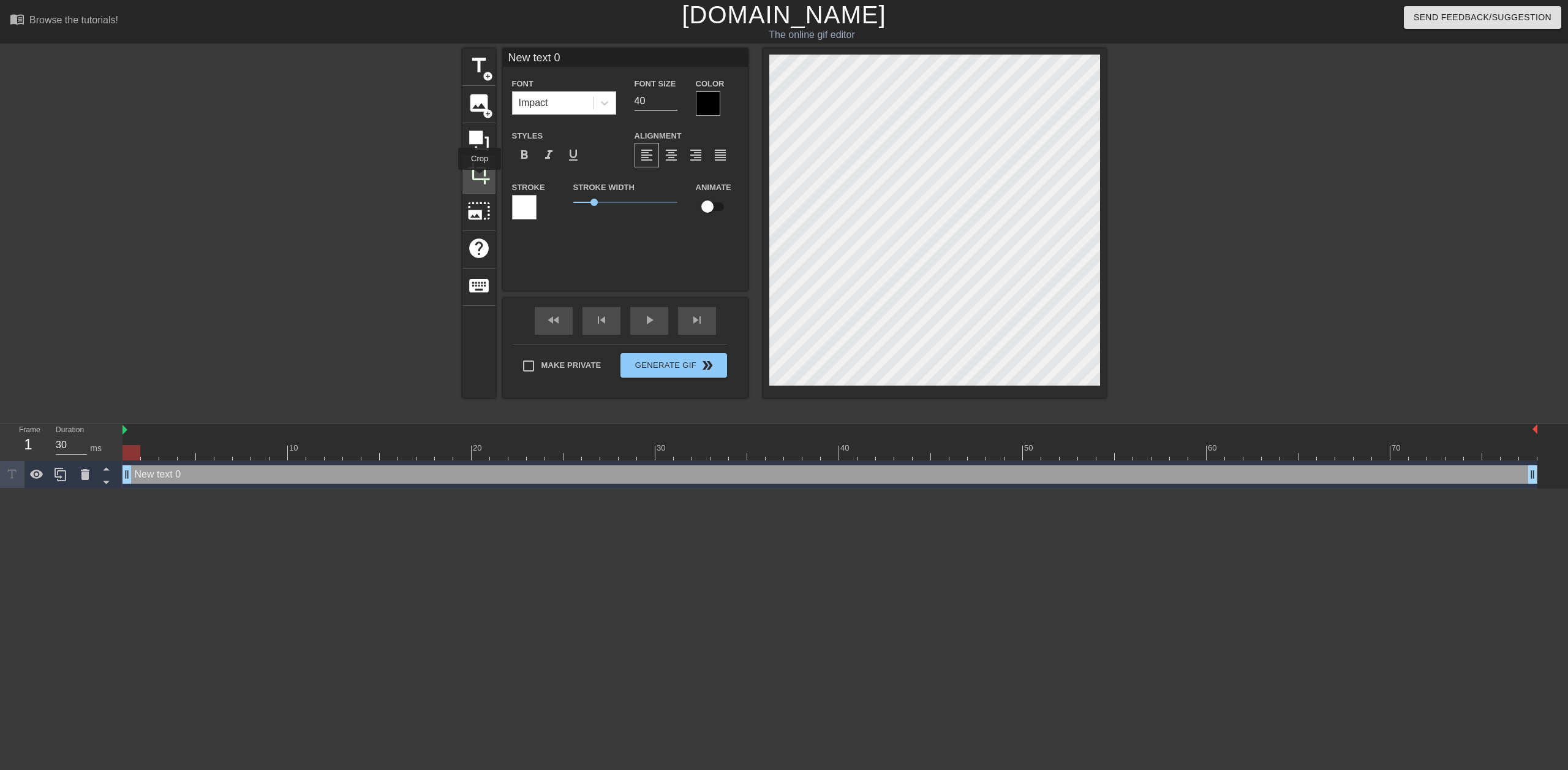
click at [480, 178] on span "crop" at bounding box center [479, 173] width 23 height 23
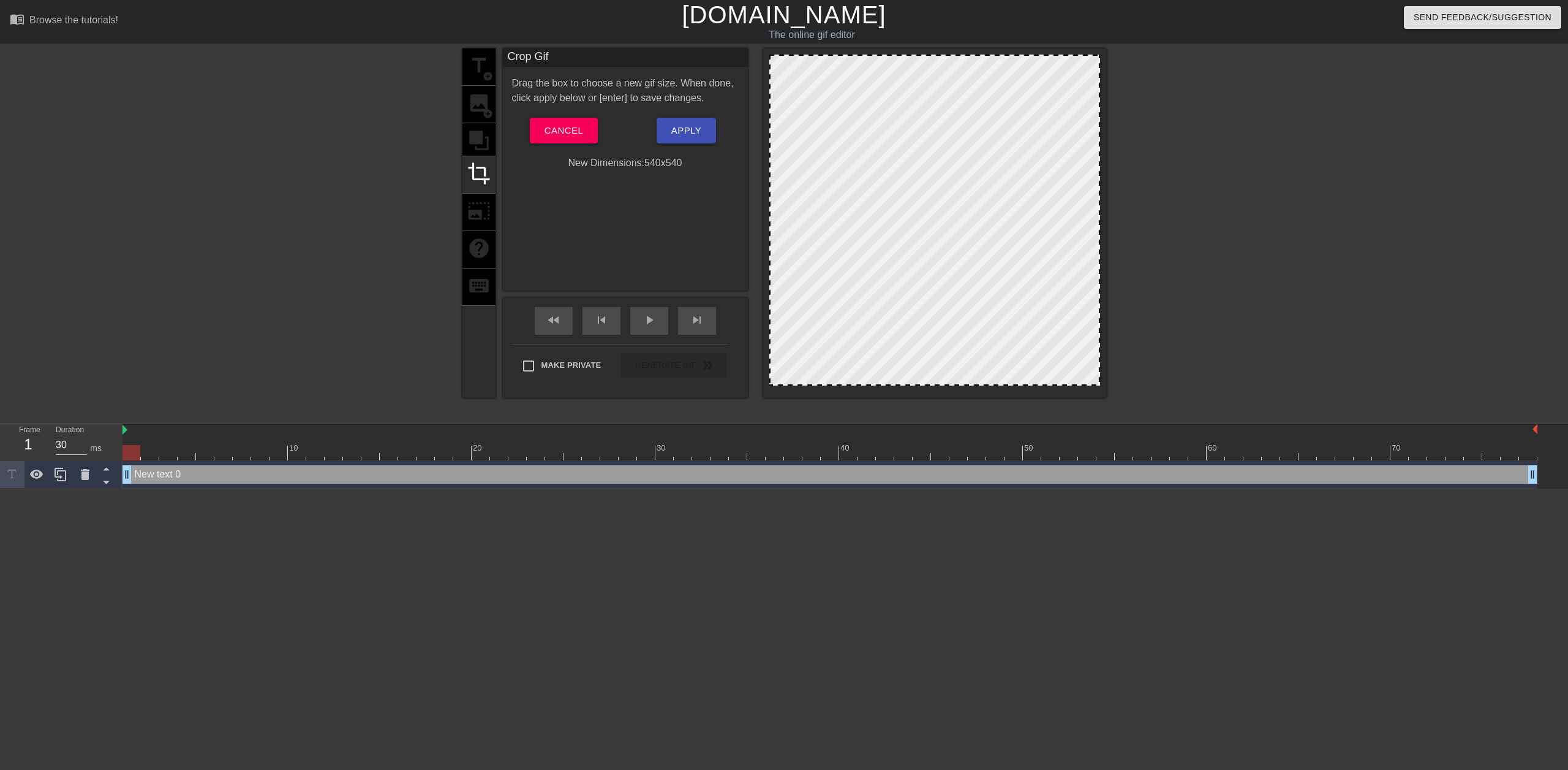
click at [485, 133] on div "title add_circle image add_circle crop photo_size_select_large help keyboard" at bounding box center [478, 223] width 33 height 350
click at [571, 125] on span "Cancel" at bounding box center [563, 131] width 38 height 16
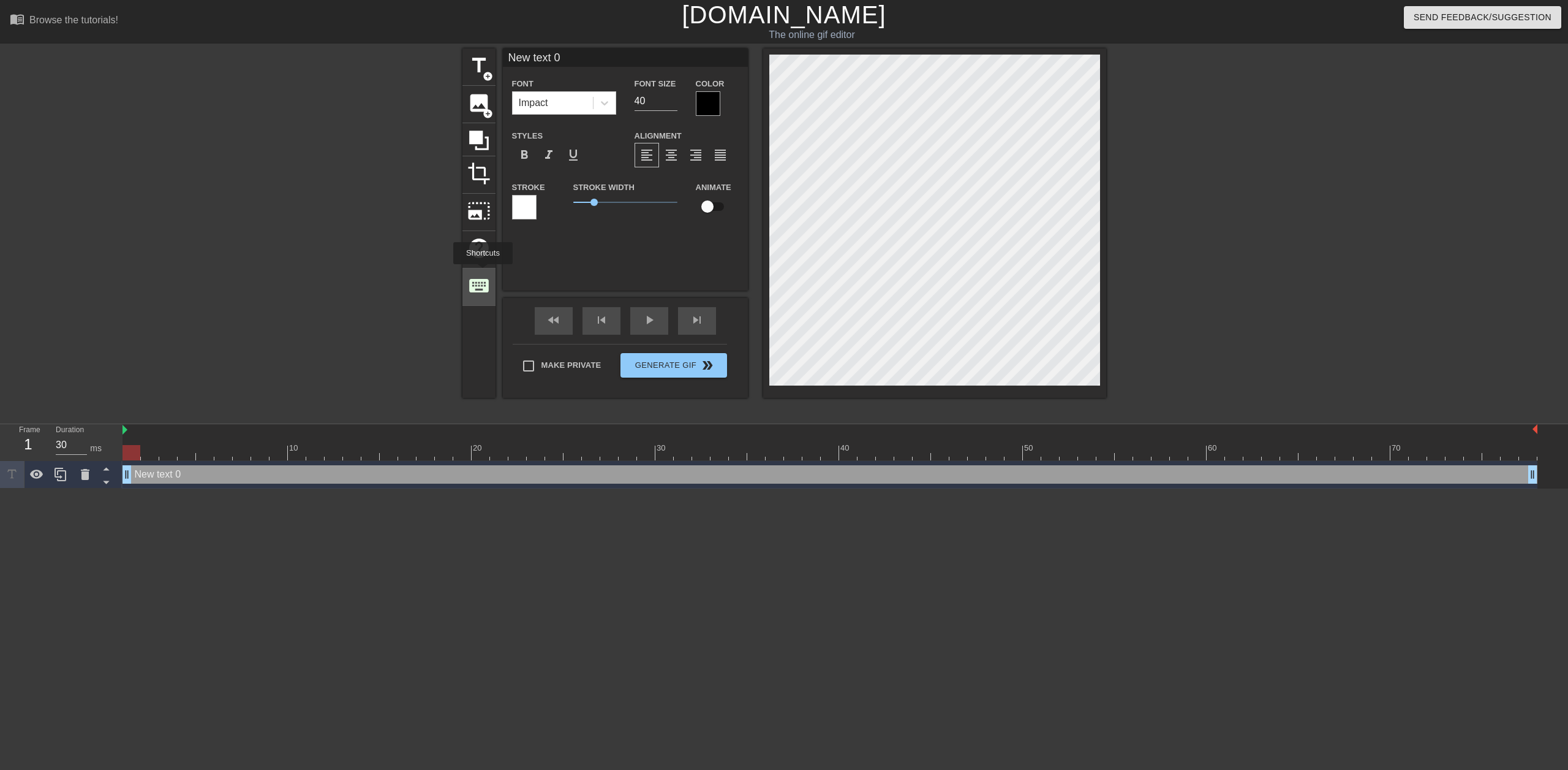
click at [483, 274] on span "keyboard" at bounding box center [479, 285] width 23 height 23
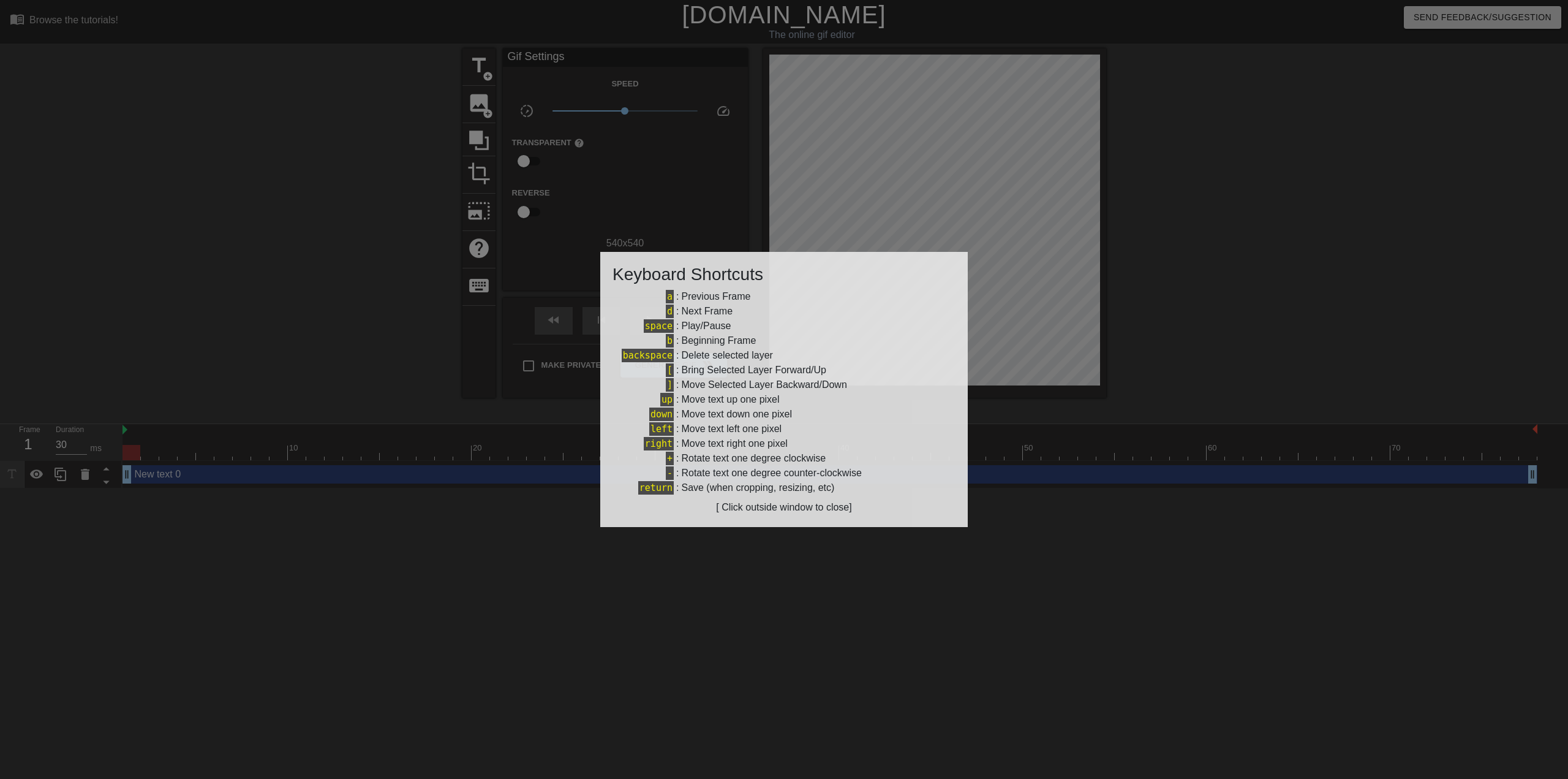
click at [1040, 241] on div at bounding box center [784, 389] width 1568 height 779
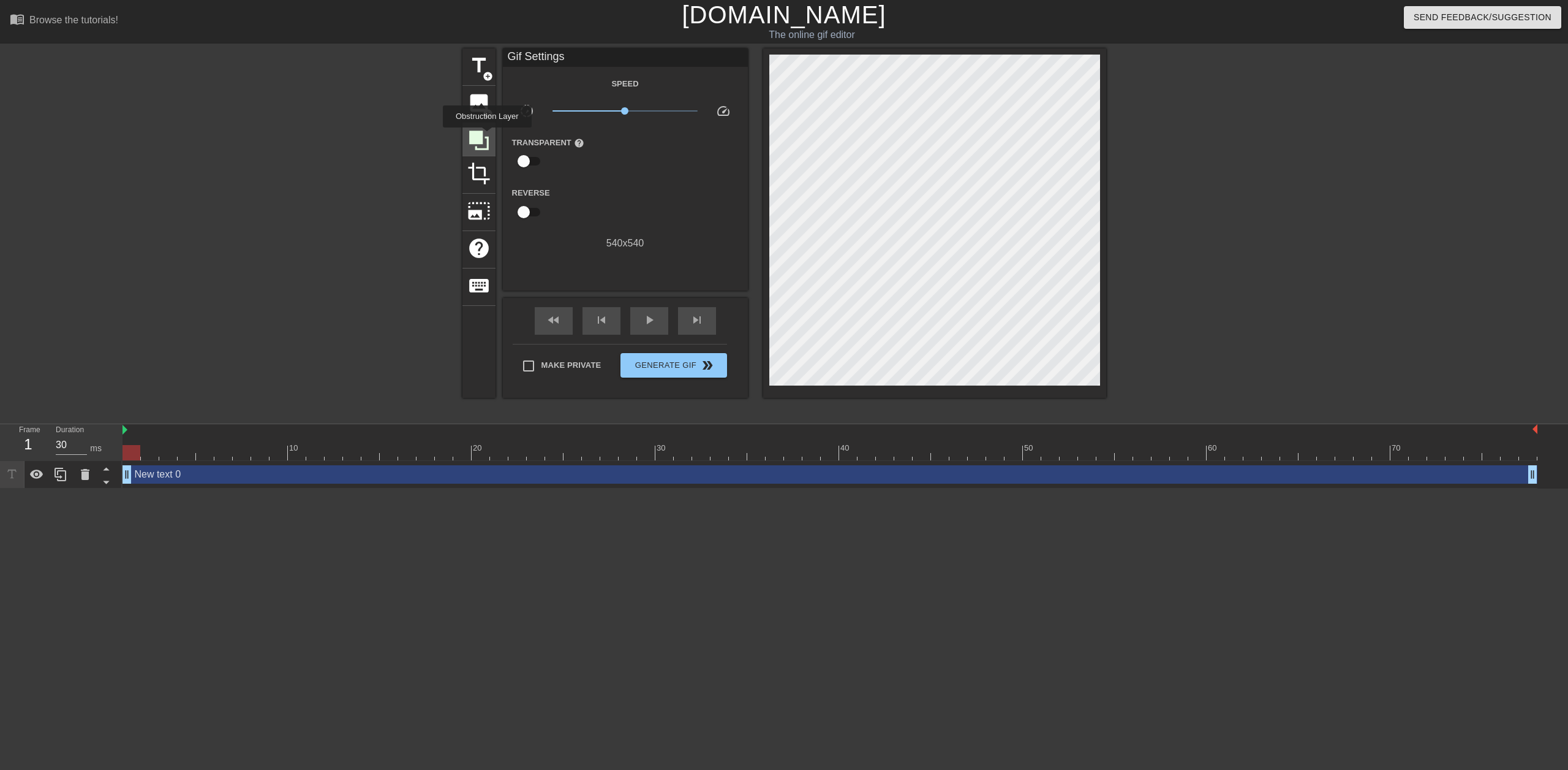
click at [487, 136] on icon at bounding box center [479, 140] width 20 height 20
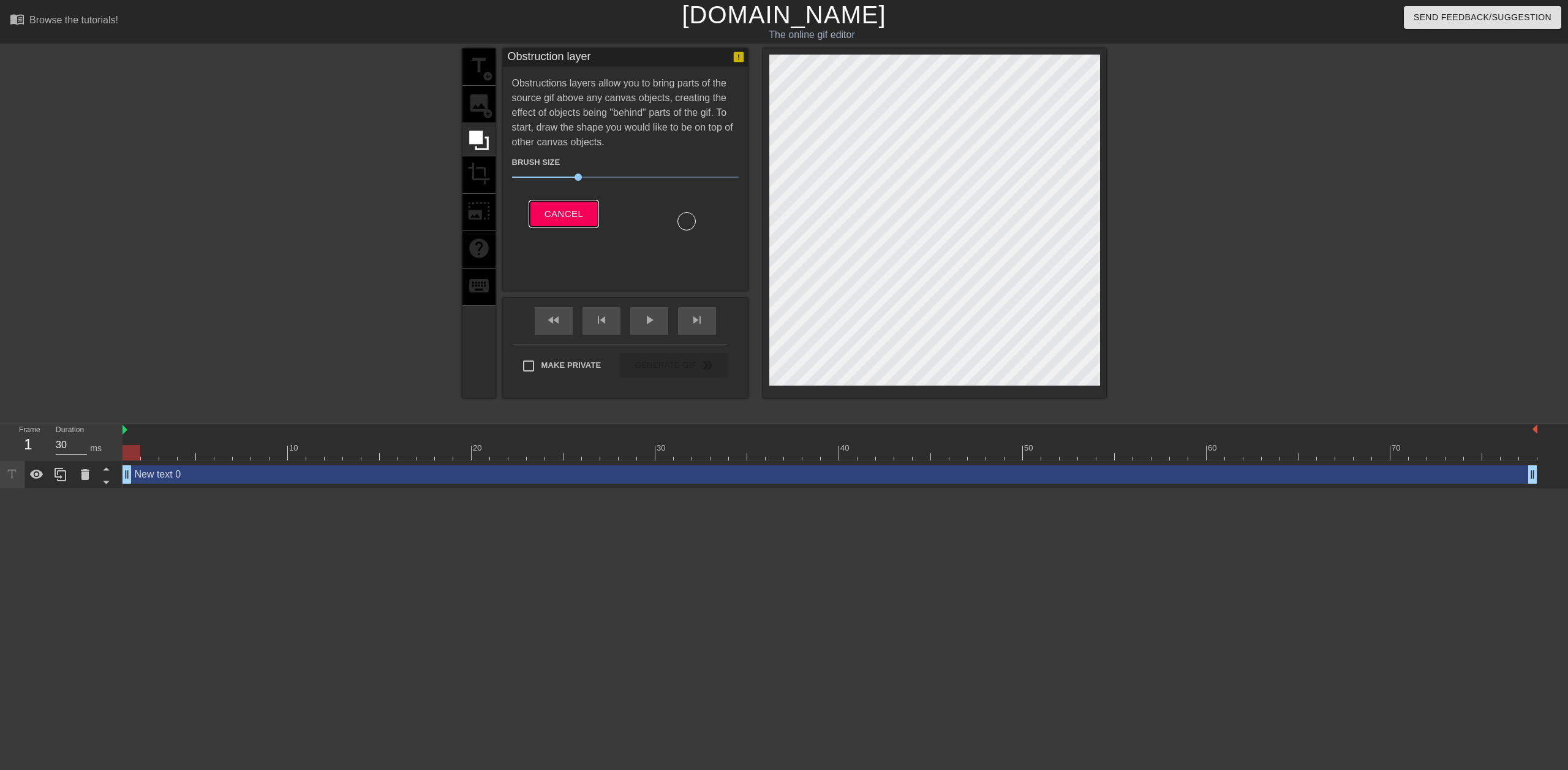
click at [568, 213] on span "Cancel" at bounding box center [563, 214] width 38 height 16
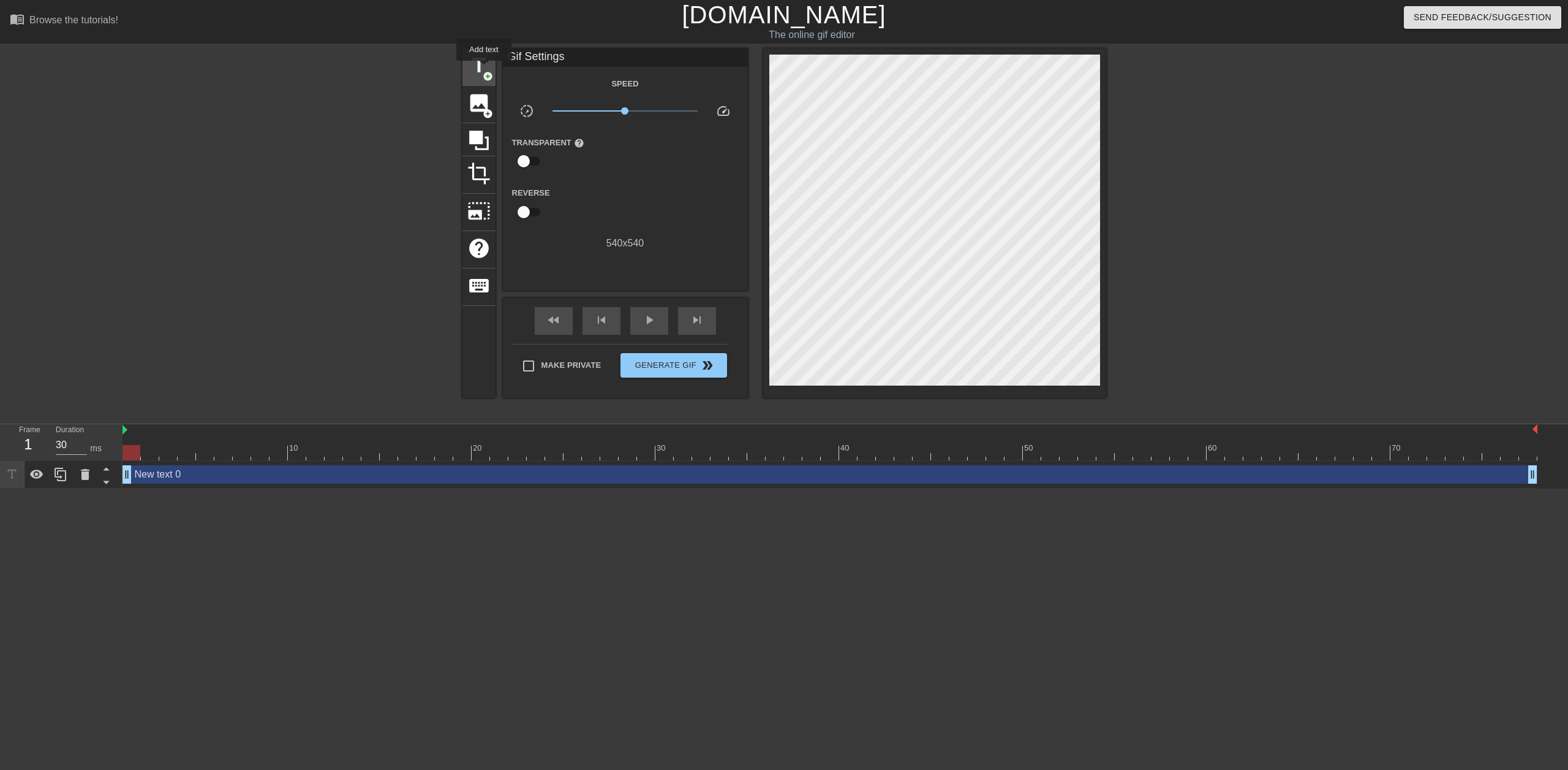
click at [484, 69] on span "title" at bounding box center [479, 65] width 23 height 23
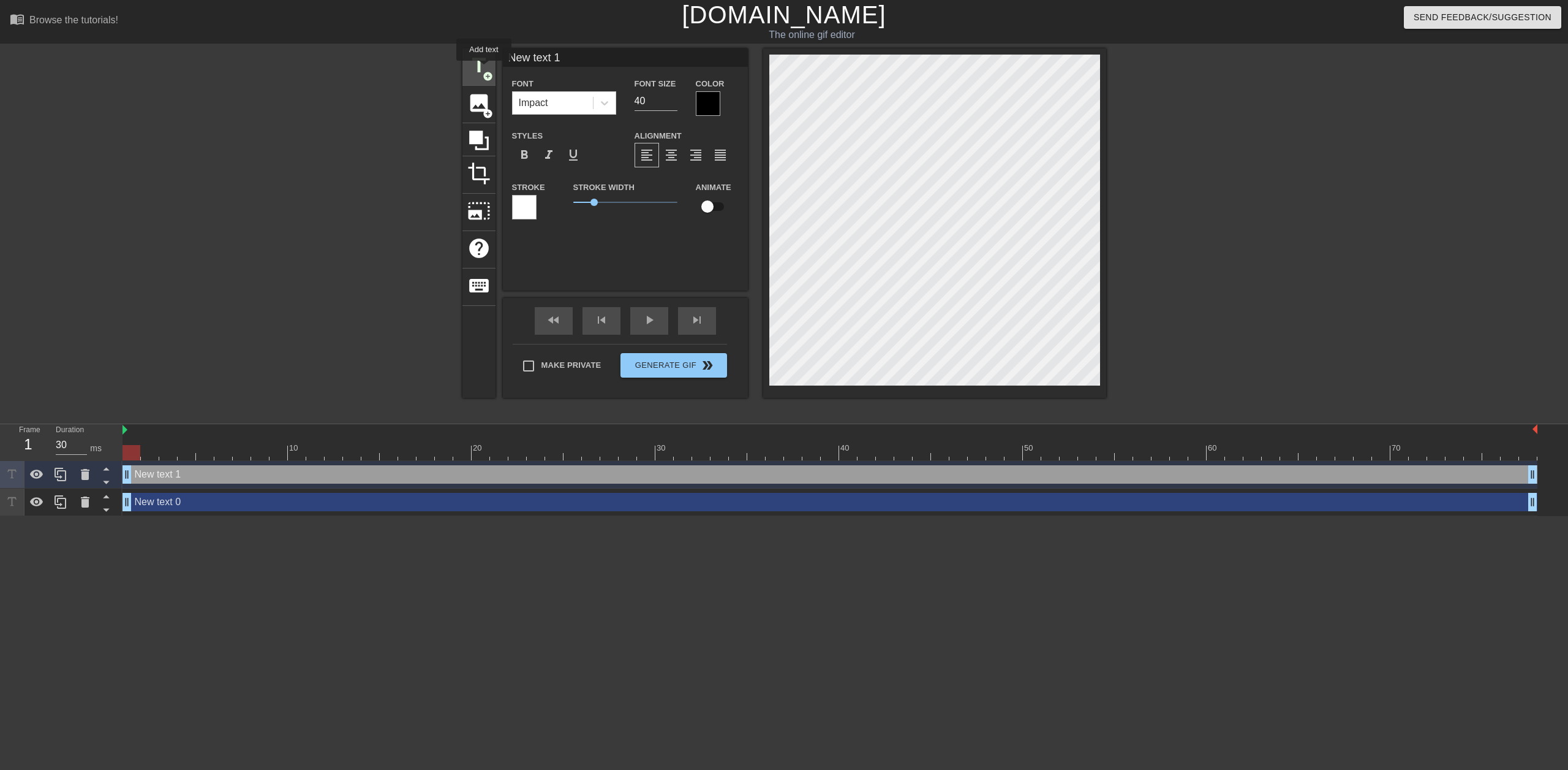
click at [484, 69] on span "title" at bounding box center [479, 65] width 23 height 23
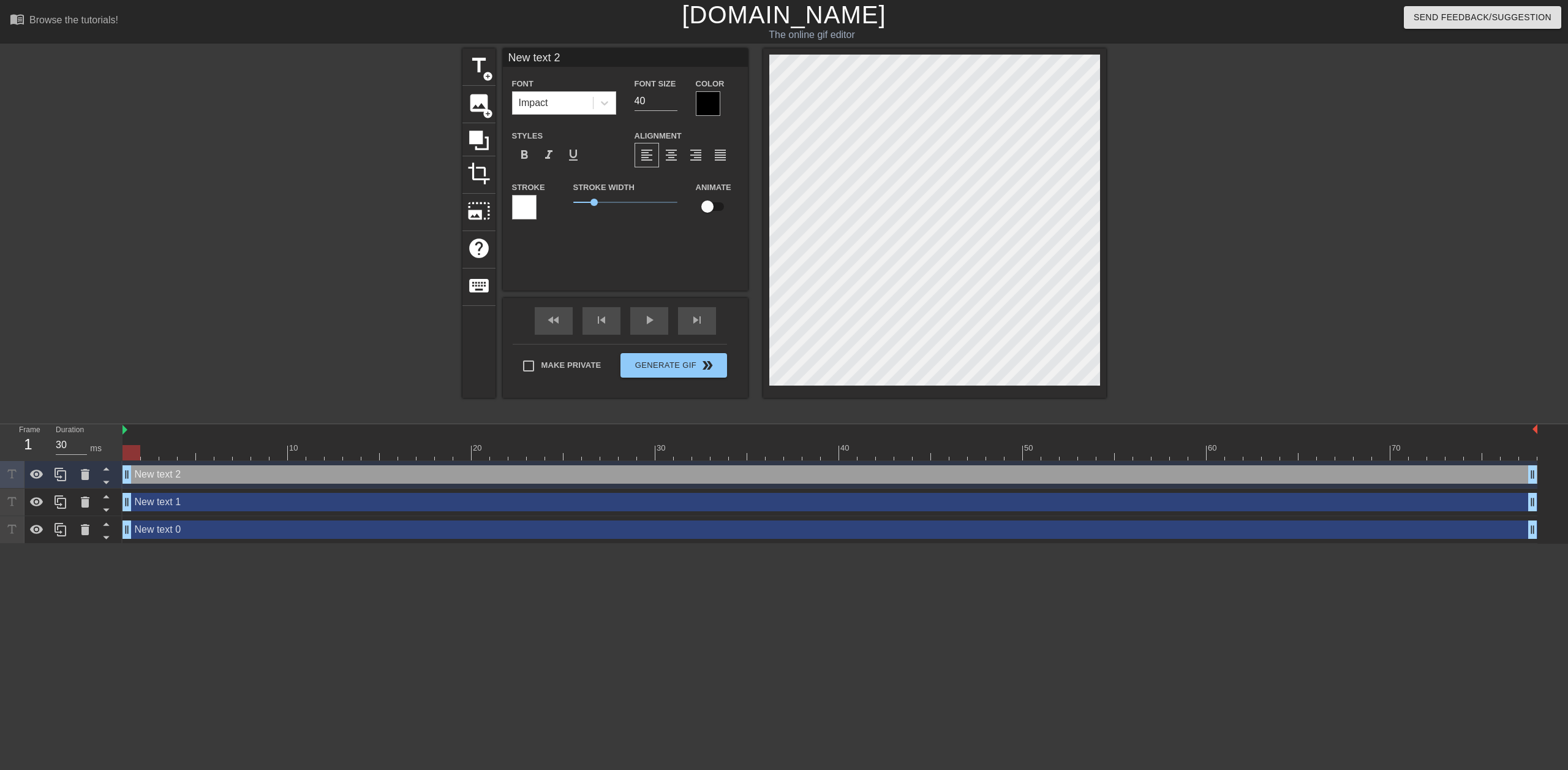
click at [260, 500] on div "New text 1 drag_handle drag_handle" at bounding box center [830, 502] width 1415 height 19
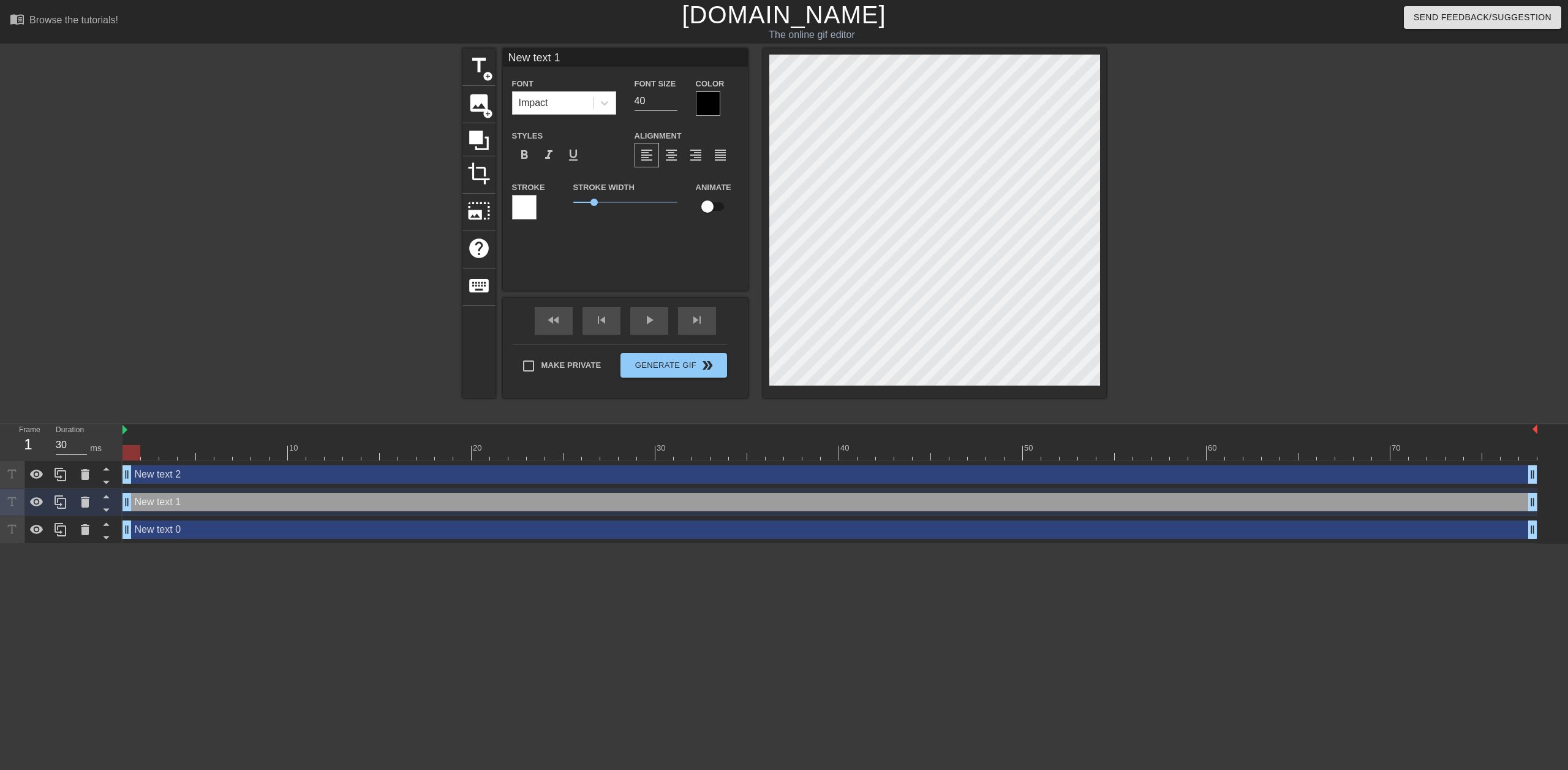
click at [271, 479] on div "New text 2 drag_handle drag_handle" at bounding box center [830, 474] width 1415 height 19
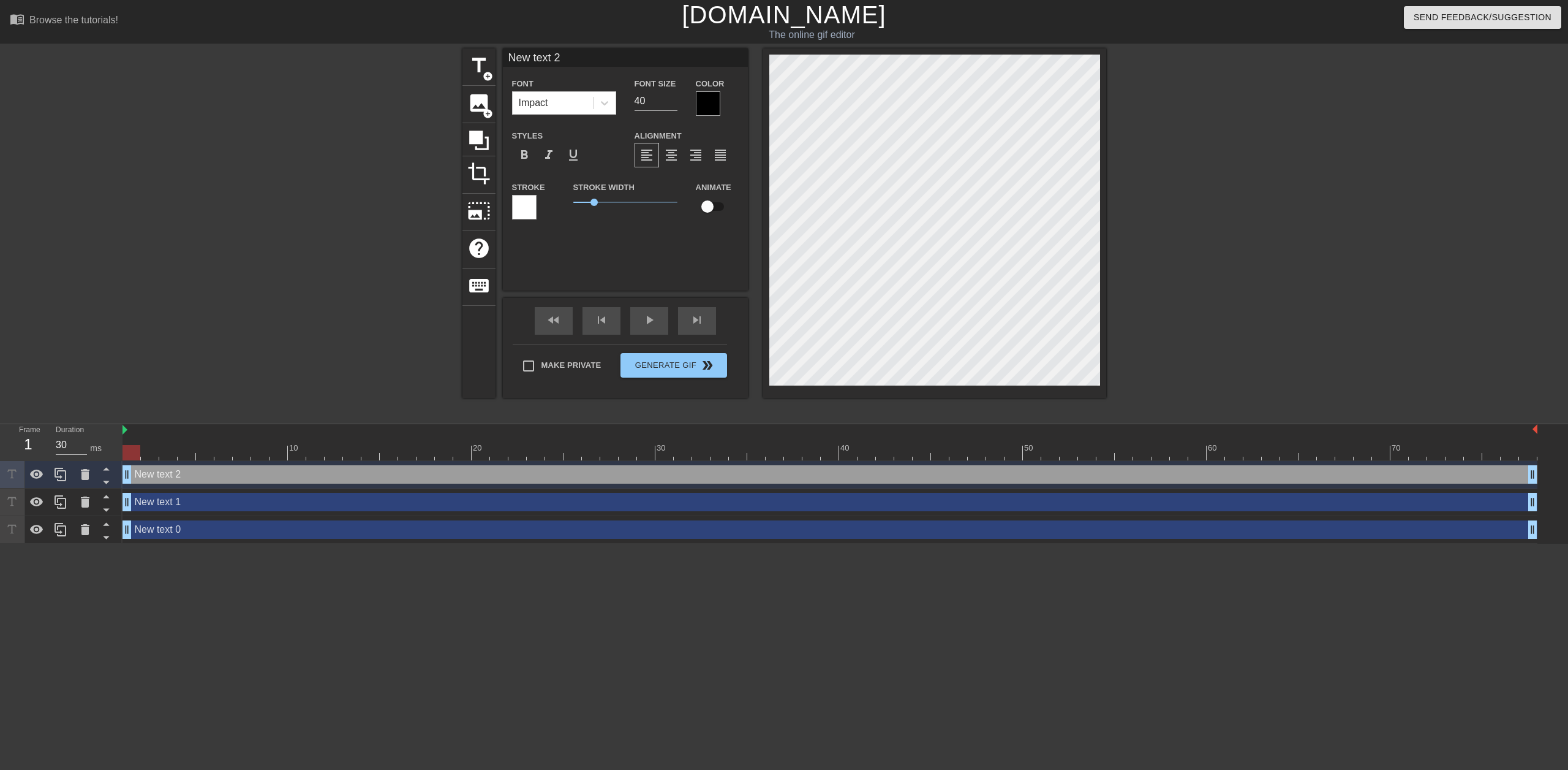
type input "Ne text 2"
type textarea "Ne text 2"
type input "Ne txt 2"
type textarea "Ne txt 2"
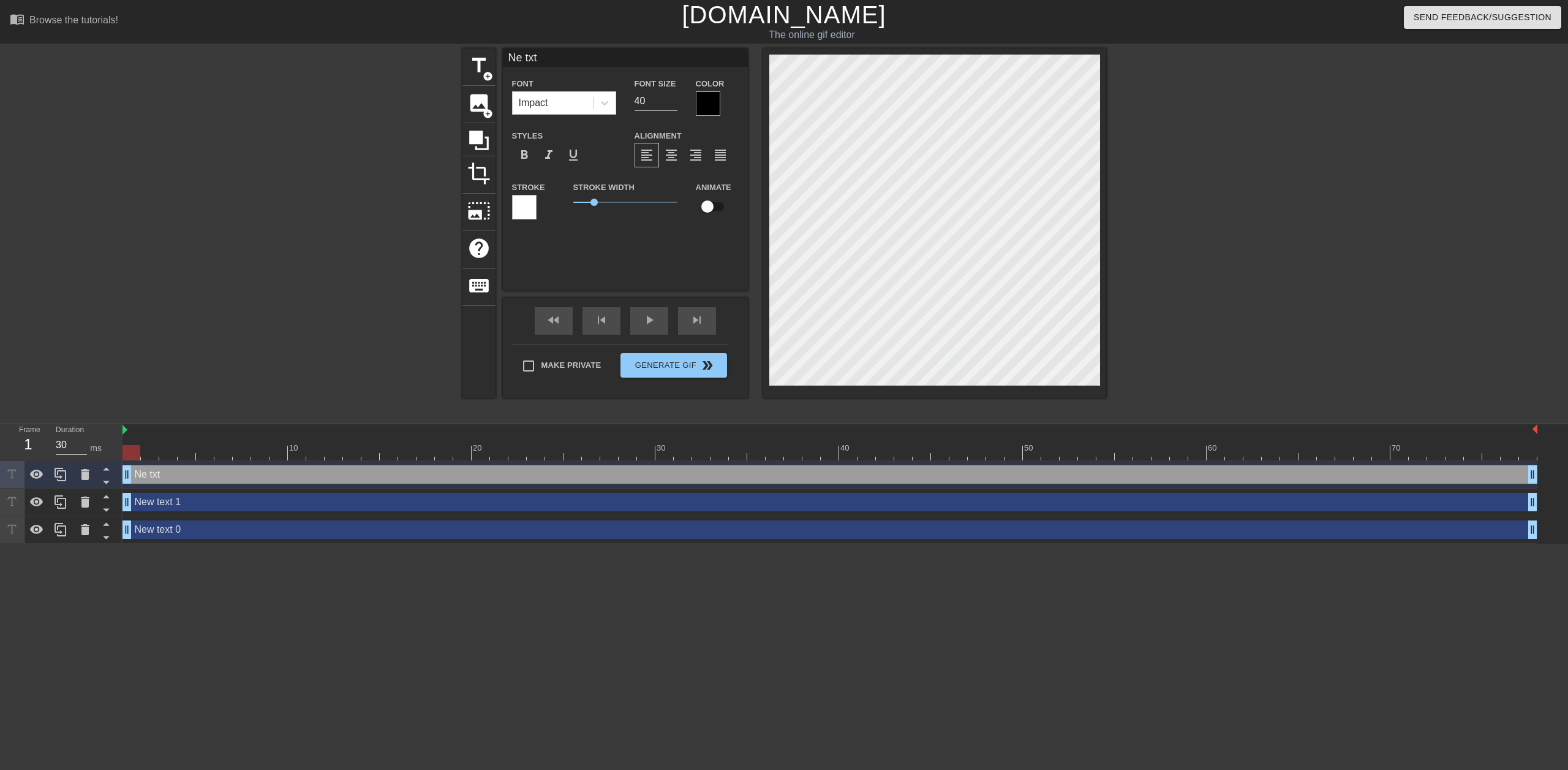
scroll to position [1, 1]
type input "New text 1"
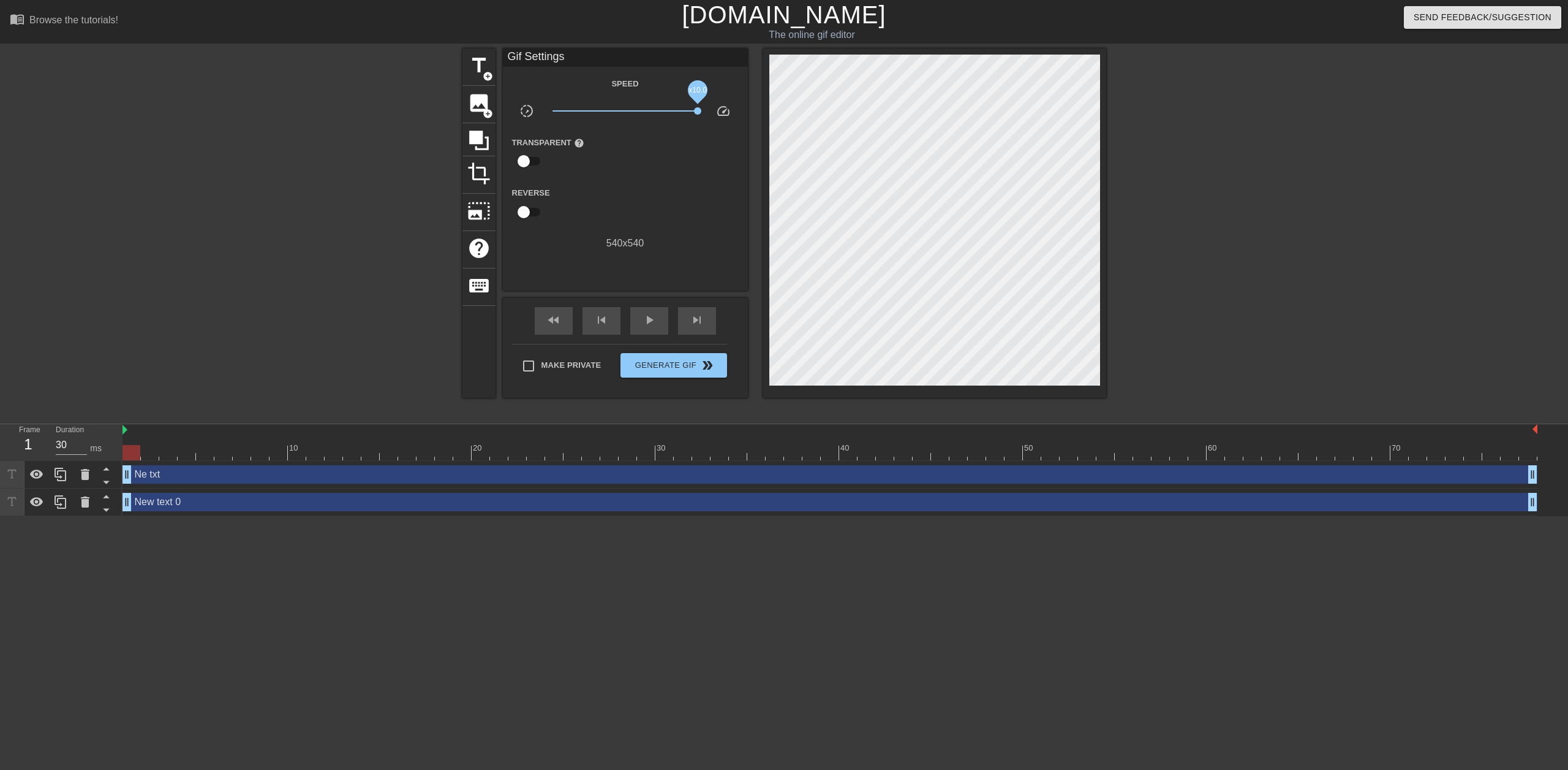
drag, startPoint x: 624, startPoint y: 111, endPoint x: 718, endPoint y: 116, distance: 94.1
click at [718, 116] on div "slow_motion_video x10.0 speed" at bounding box center [626, 113] width 245 height 19
click at [609, 138] on div "Transparent help" at bounding box center [626, 154] width 245 height 38
click at [651, 323] on span "play_arrow" at bounding box center [649, 320] width 14 height 14
click at [651, 323] on span "pause" at bounding box center [649, 320] width 14 height 14
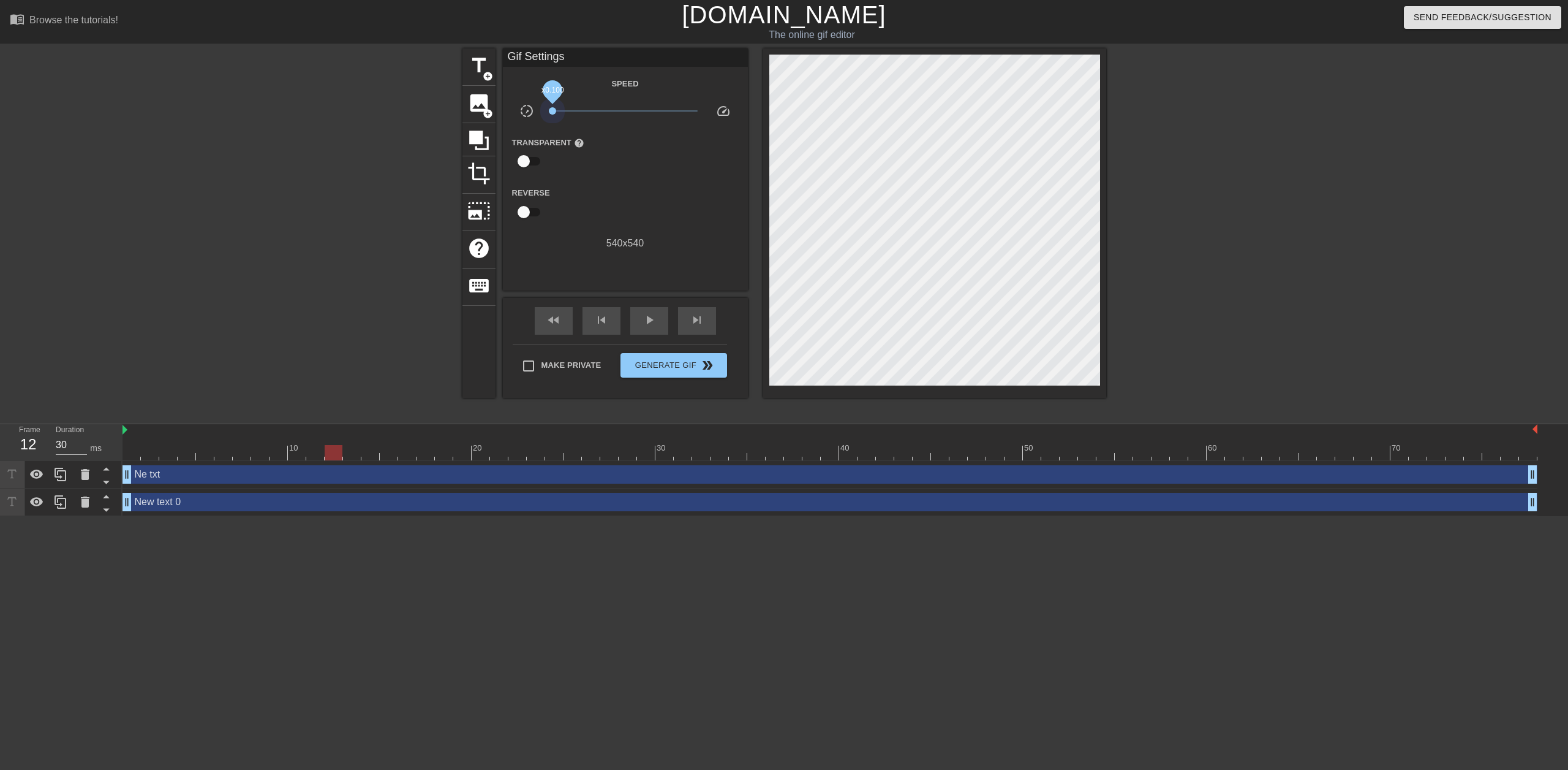
drag, startPoint x: 653, startPoint y: 111, endPoint x: 538, endPoint y: 112, distance: 115.0
click at [538, 112] on div "slow_motion_video x0.100 speed" at bounding box center [626, 113] width 245 height 19
click at [638, 320] on div "play_arrow" at bounding box center [649, 320] width 38 height 28
click at [639, 320] on div "pause" at bounding box center [649, 320] width 38 height 28
drag, startPoint x: 553, startPoint y: 110, endPoint x: 764, endPoint y: 125, distance: 211.5
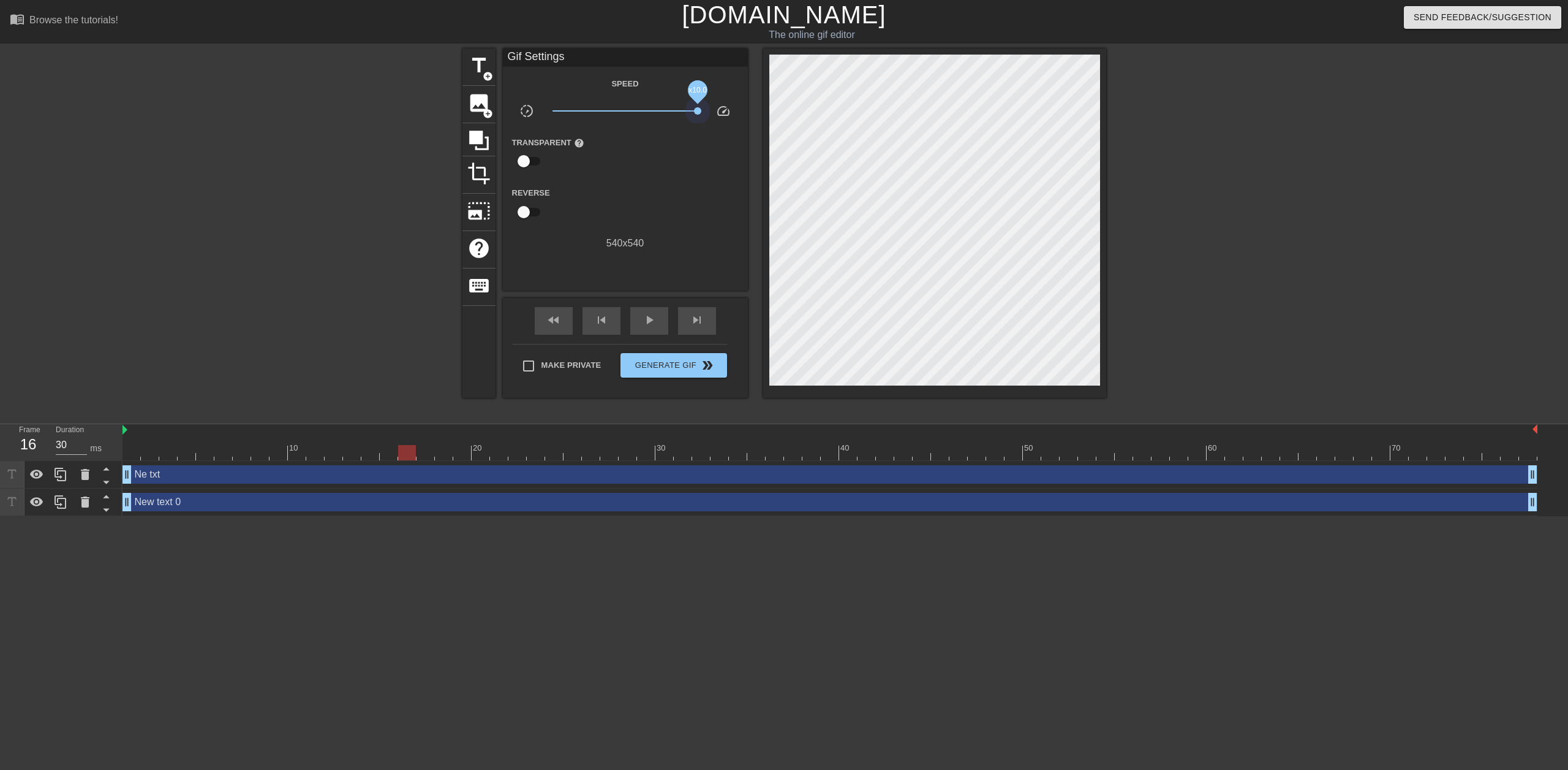
click at [764, 125] on div "title add_circle image add_circle crop photo_size_select_large help keyboard Gi…" at bounding box center [784, 223] width 644 height 350
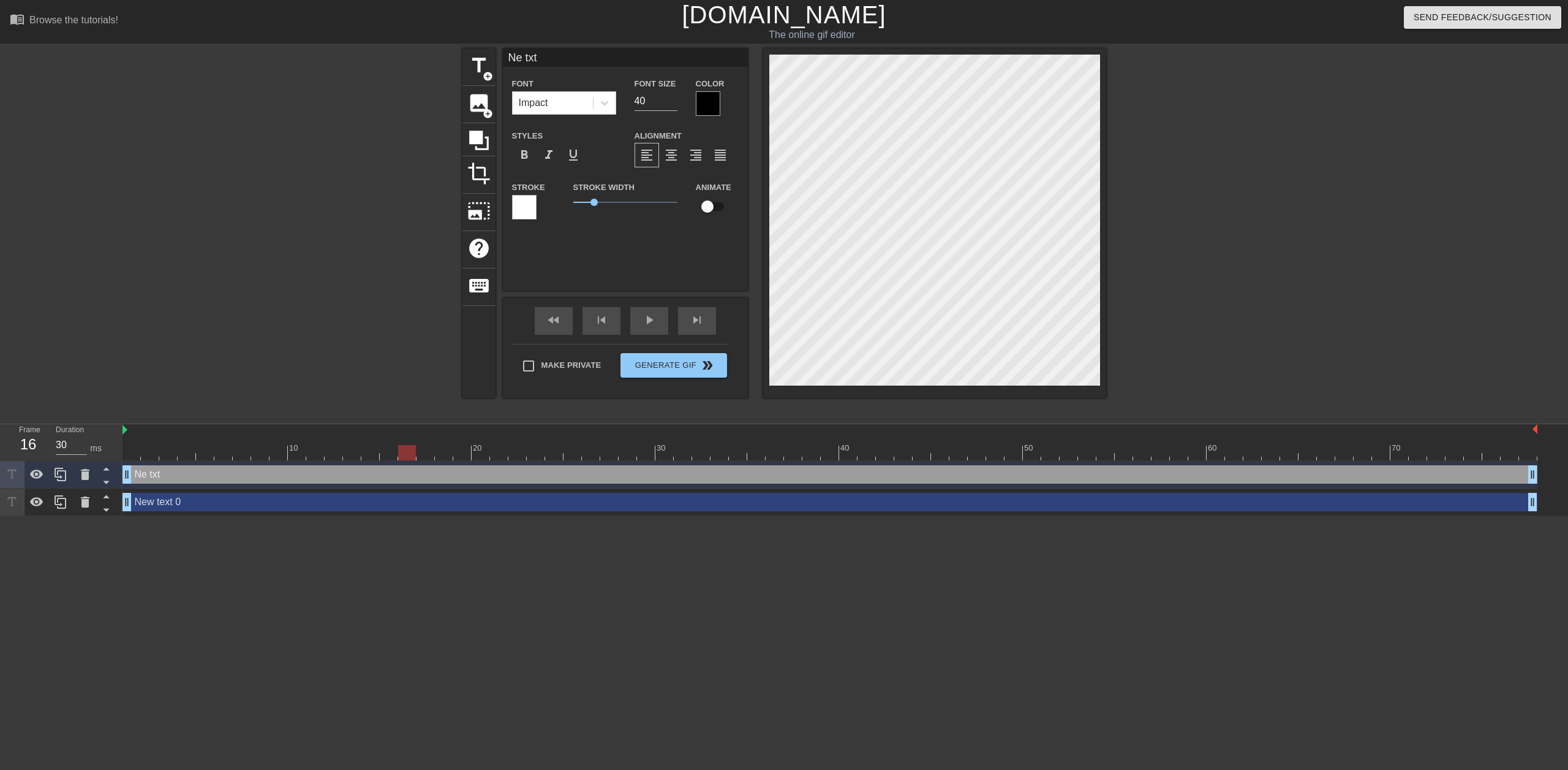
scroll to position [2, 1]
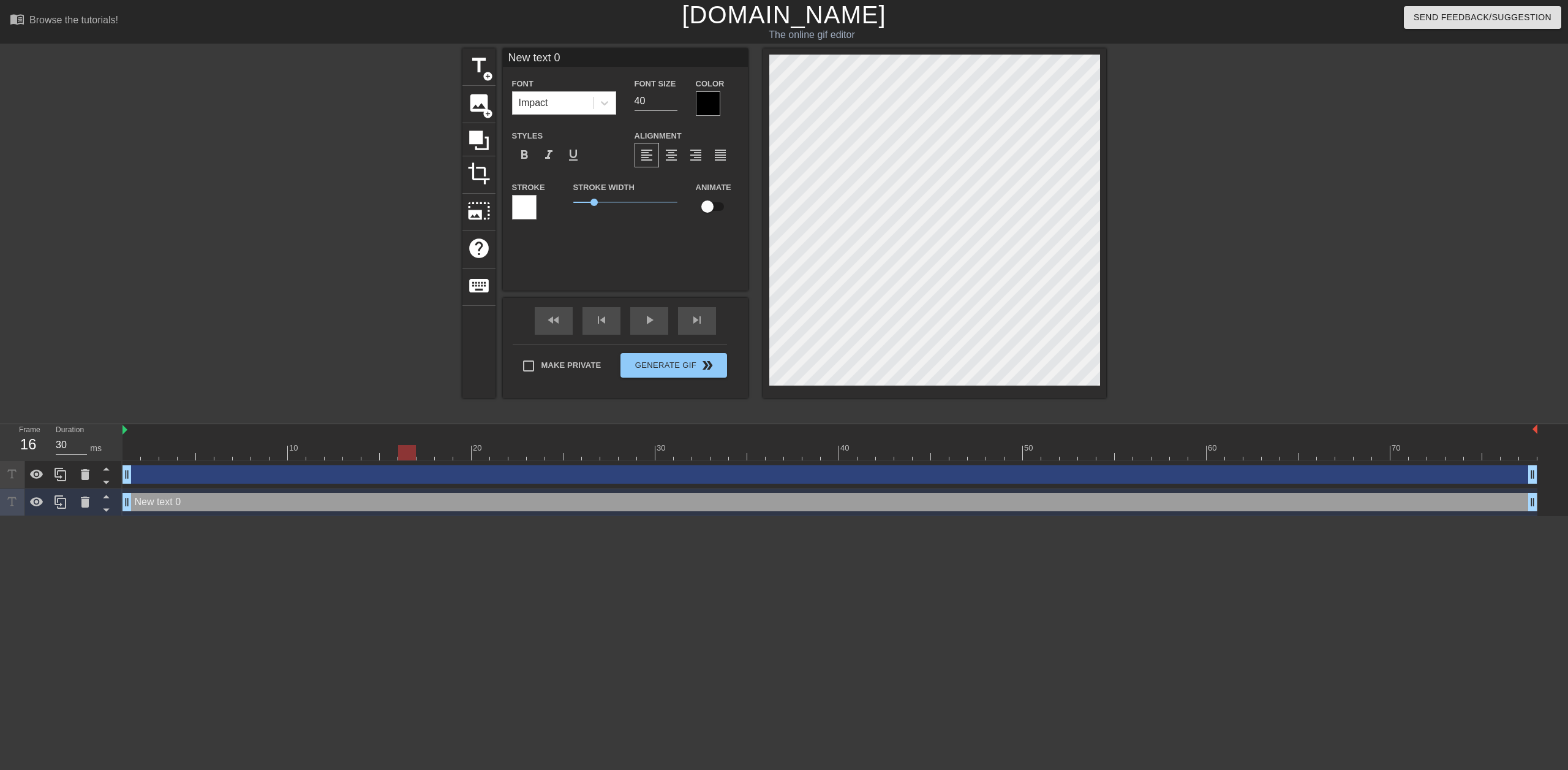
type input "New 0"
type textarea "New 0"
type input "New 0"
type textarea "New 0"
type input "New"
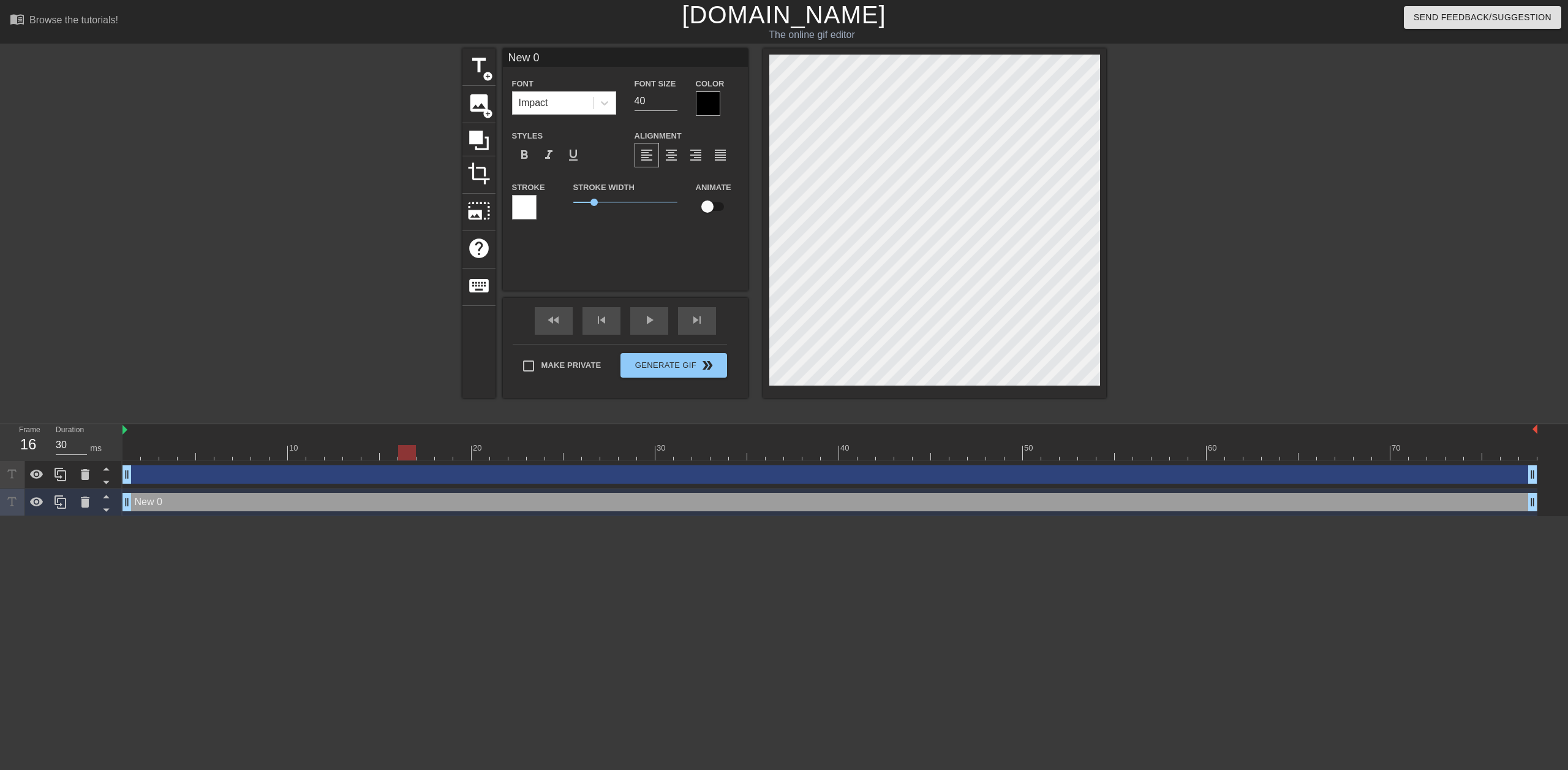
type textarea "New"
type input "New"
type textarea "New"
type input "Ne"
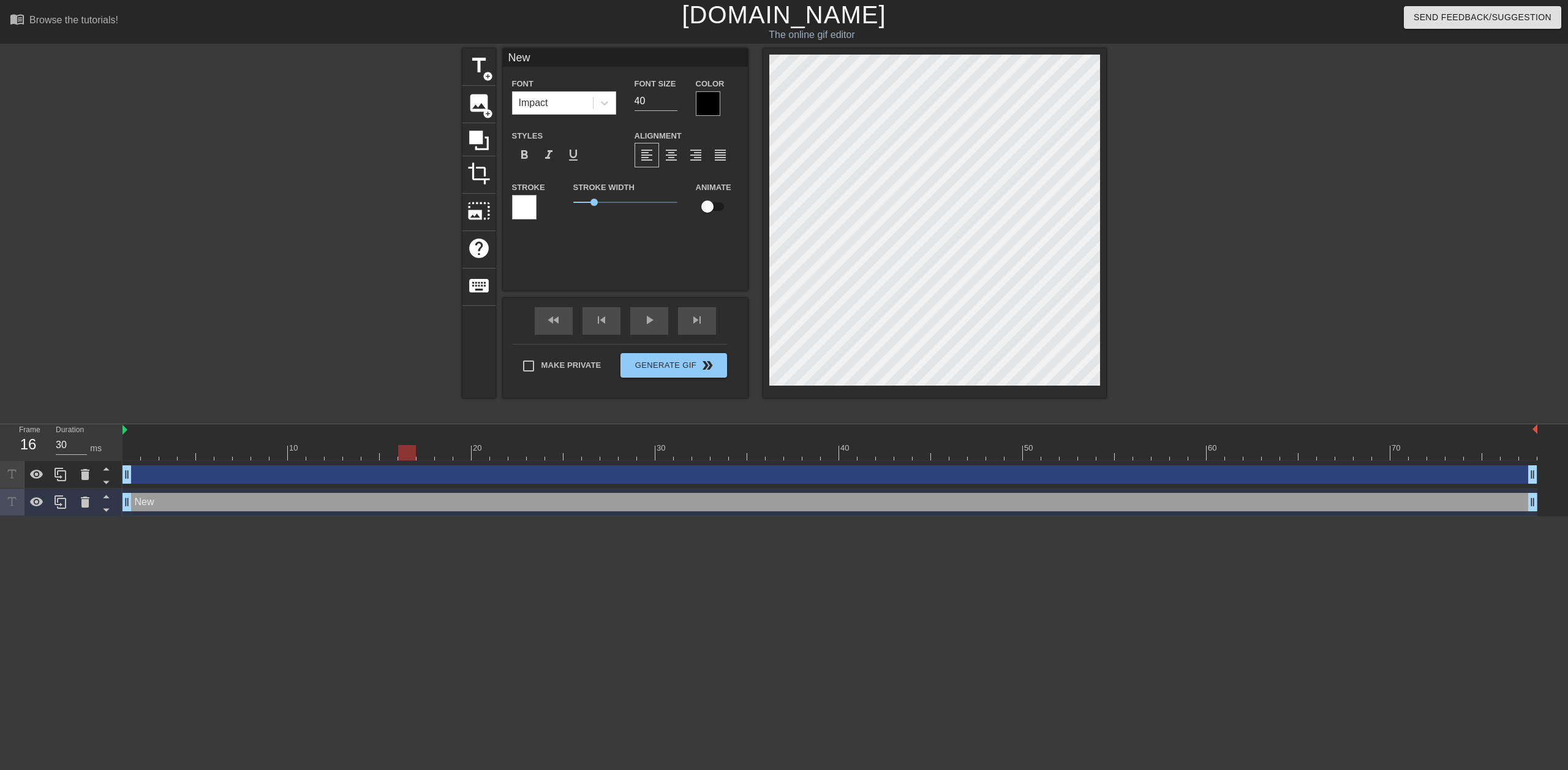
type textarea "Ne"
type input "N"
type textarea "N"
click at [1189, 165] on div at bounding box center [1213, 232] width 184 height 368
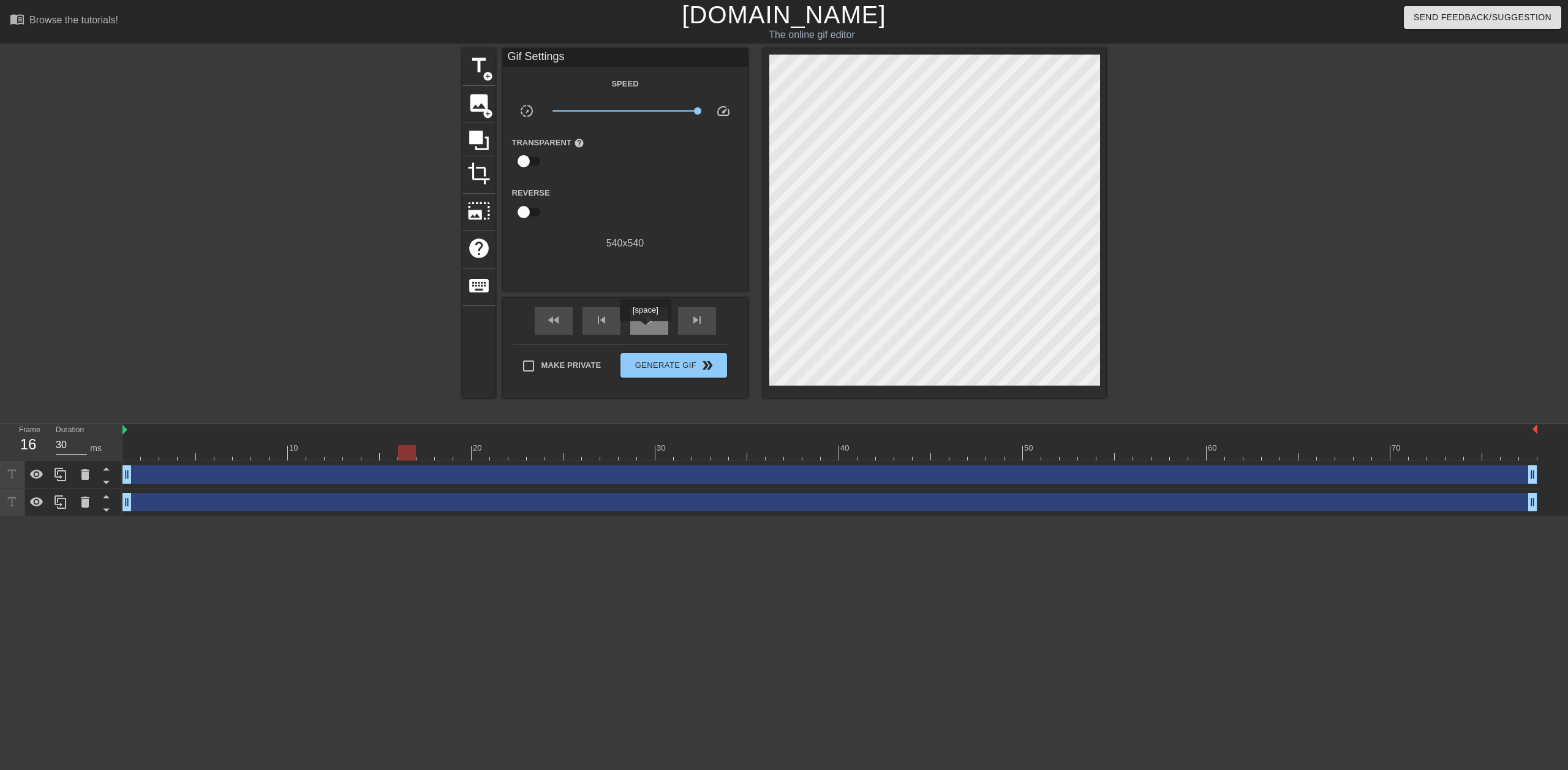
click at [653, 322] on span "play_arrow" at bounding box center [649, 320] width 14 height 14
click at [653, 322] on span "pause" at bounding box center [649, 320] width 14 height 14
click at [665, 368] on span "Generate Gif double_arrow" at bounding box center [674, 365] width 97 height 14
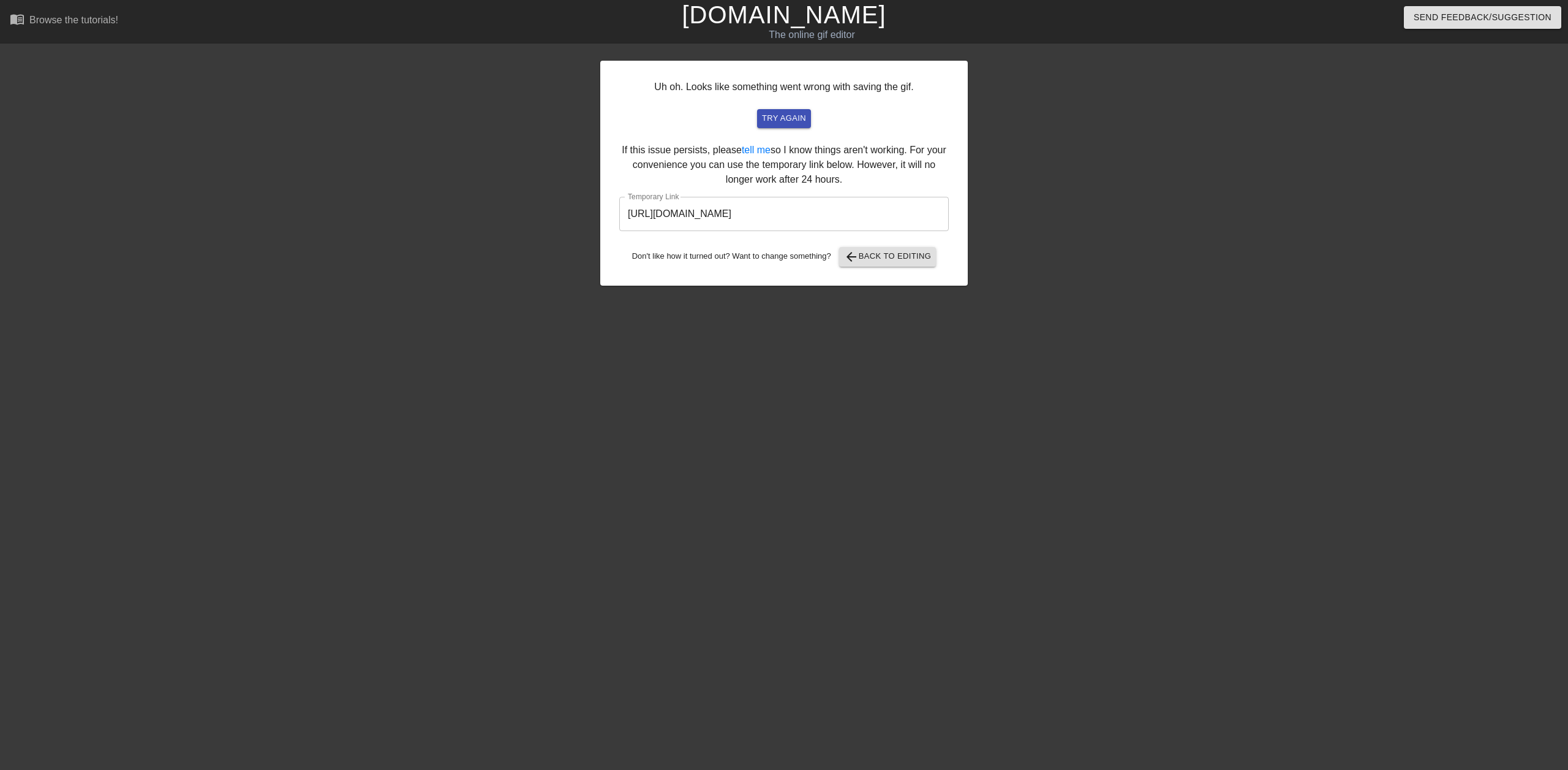
click at [517, 260] on div at bounding box center [494, 232] width 184 height 368
